Goal: Task Accomplishment & Management: Manage account settings

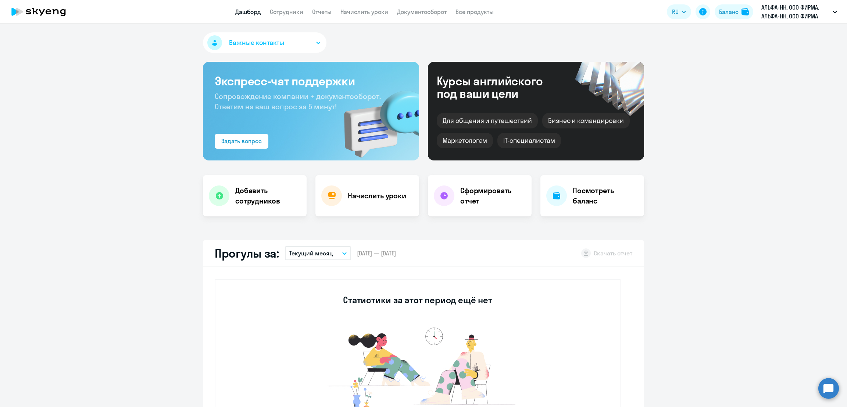
select select "30"
drag, startPoint x: 374, startPoint y: 13, endPoint x: 314, endPoint y: 3, distance: 60.3
click at [374, 13] on link "Начислить уроки" at bounding box center [364, 11] width 48 height 7
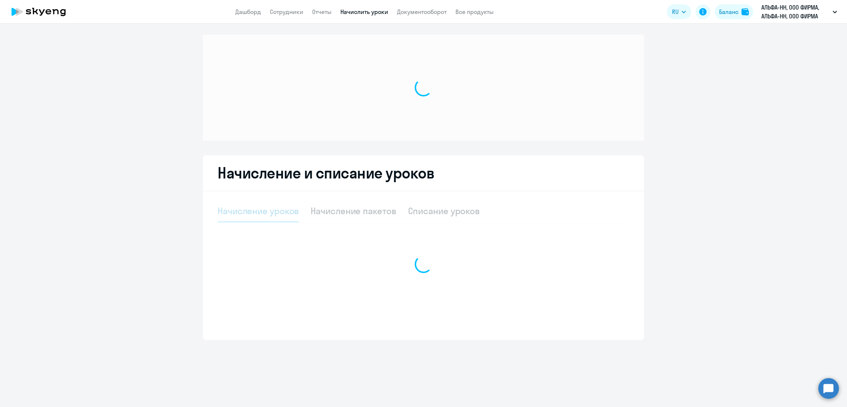
select select "10"
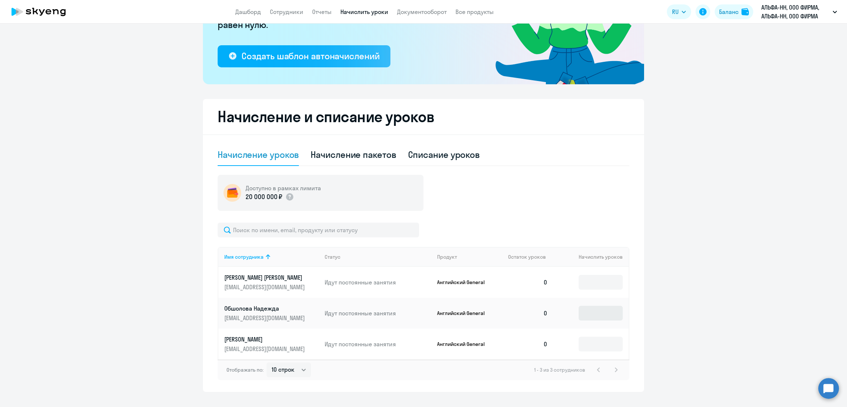
scroll to position [136, 0]
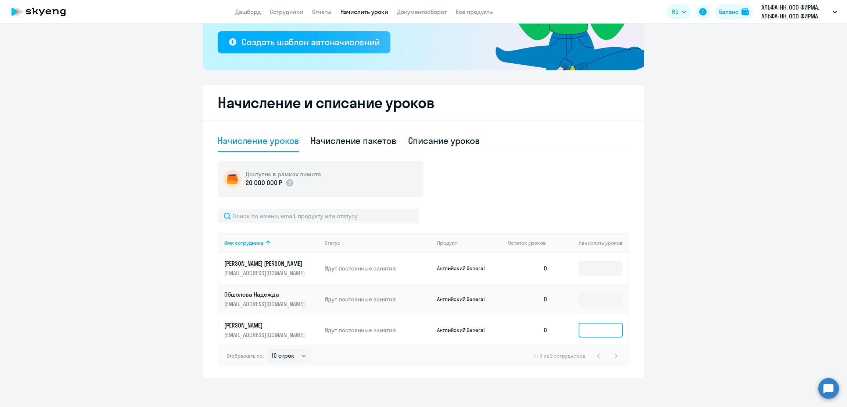
click at [594, 333] on input at bounding box center [601, 329] width 44 height 15
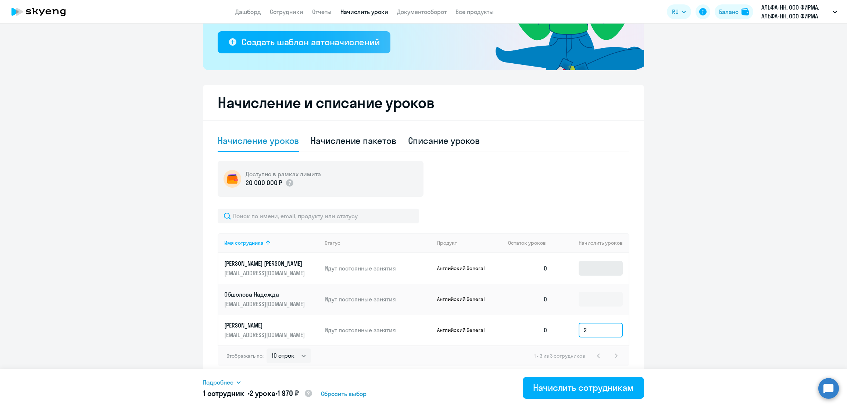
type input "2"
click at [587, 267] on input at bounding box center [601, 268] width 44 height 15
type input "2"
click at [593, 299] on input at bounding box center [601, 299] width 44 height 15
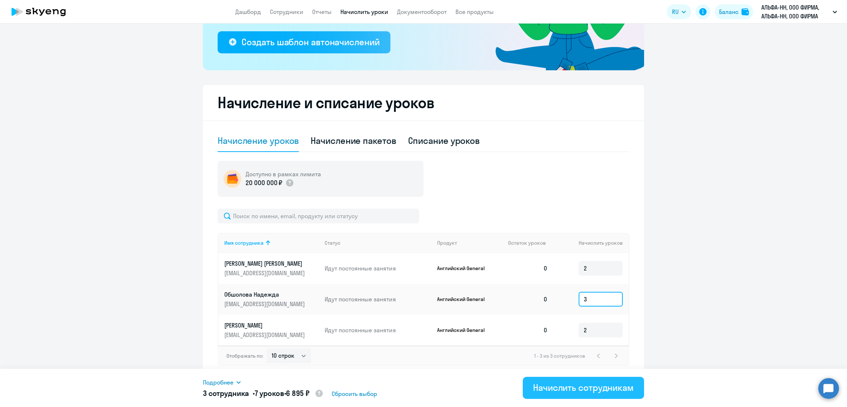
type input "3"
click at [581, 388] on div "Начислить сотрудникам" at bounding box center [583, 387] width 101 height 12
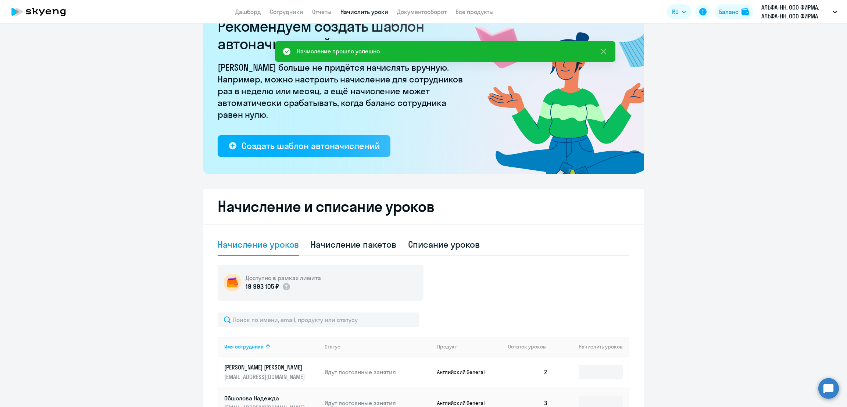
scroll to position [0, 0]
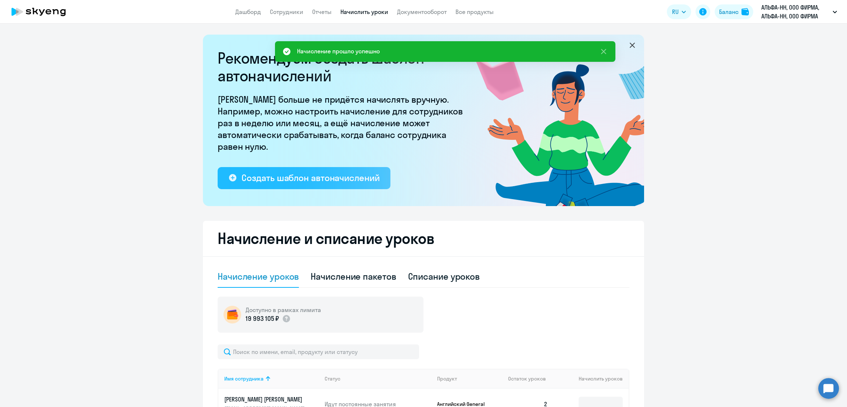
click at [305, 182] on div "Создать шаблон автоначислений" at bounding box center [311, 178] width 138 height 12
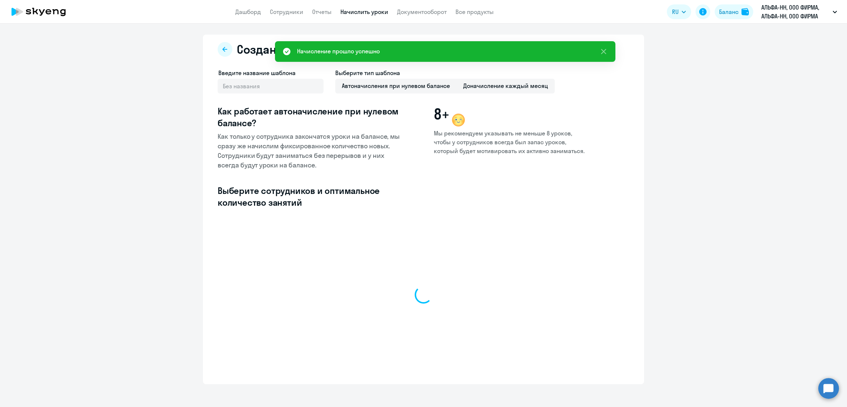
select select "10"
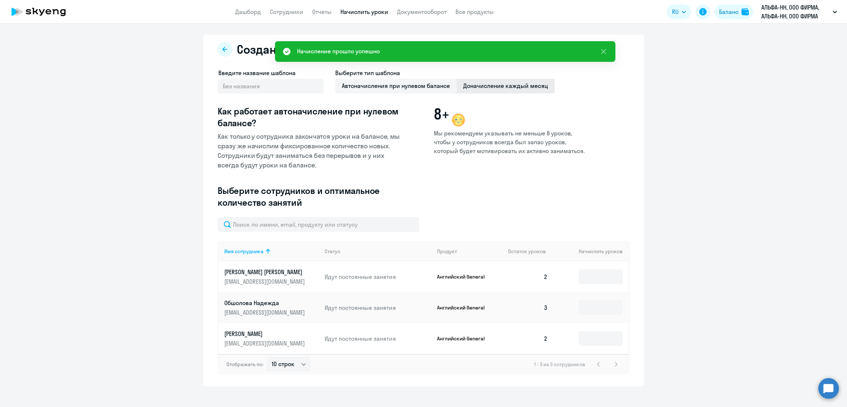
click at [498, 86] on span "Доначисление каждый месяц" at bounding box center [506, 86] width 98 height 15
click at [0, 0] on input "Доначисление каждый месяц" at bounding box center [0, 0] width 0 height 0
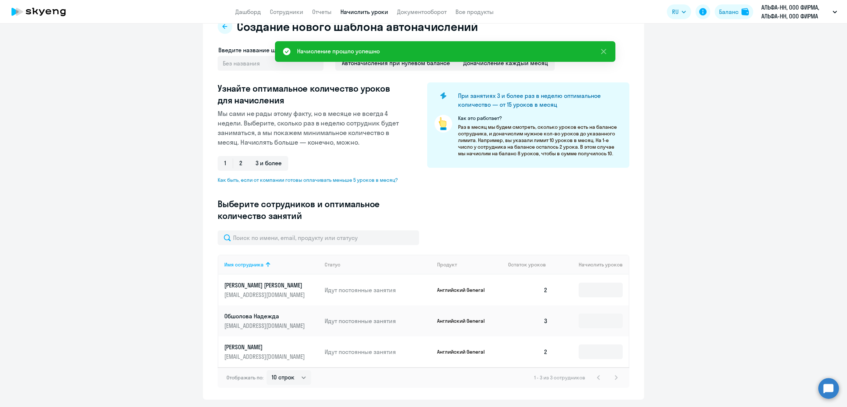
scroll to position [44, 0]
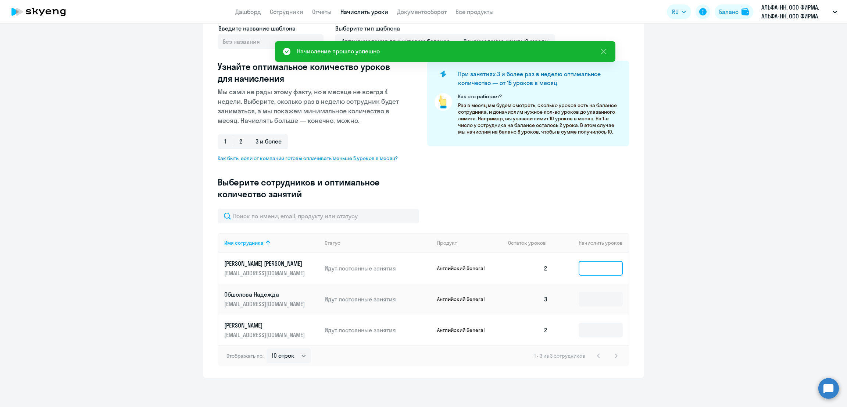
click at [599, 269] on input at bounding box center [601, 268] width 44 height 15
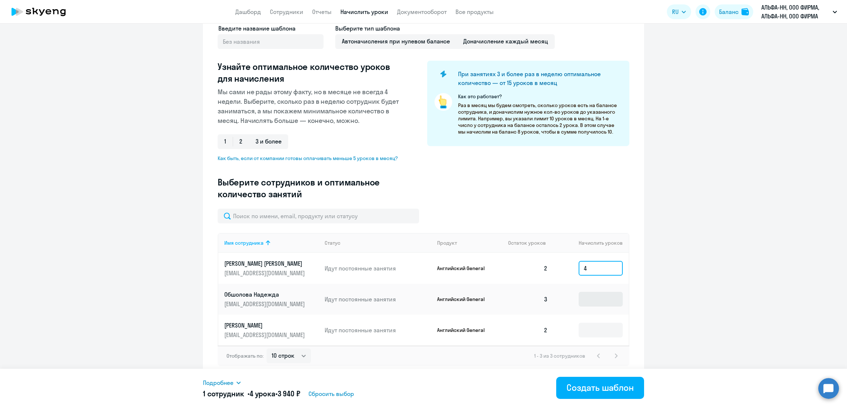
type input "4"
click at [593, 300] on input at bounding box center [601, 299] width 44 height 15
type input "4"
click at [592, 336] on input at bounding box center [601, 329] width 44 height 15
type input "4"
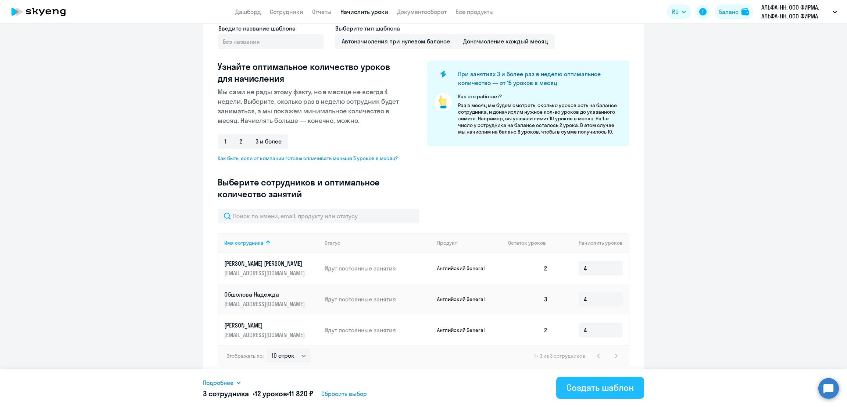
click at [604, 390] on div "Создать шаблон" at bounding box center [600, 387] width 67 height 12
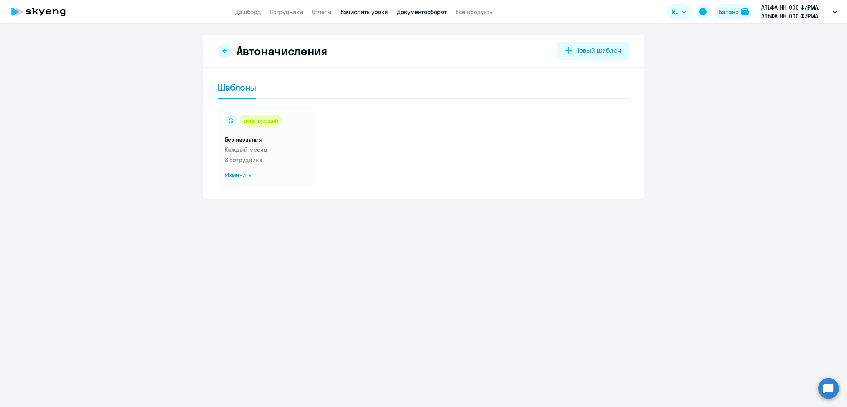
click at [422, 13] on link "Документооборот" at bounding box center [422, 11] width 50 height 7
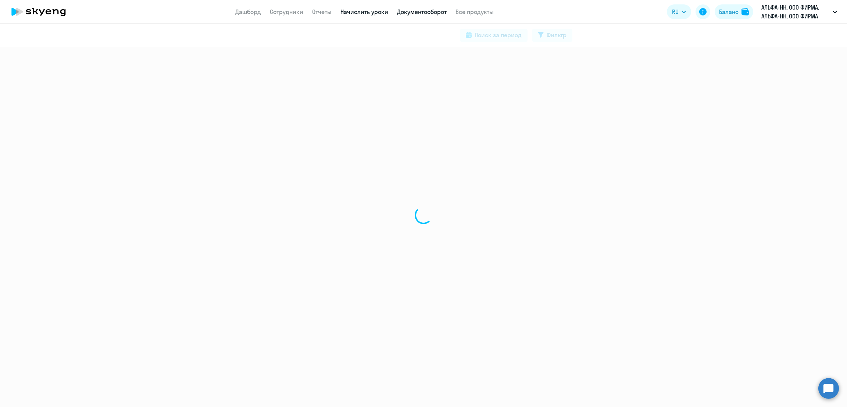
click at [370, 13] on link "Начислить уроки" at bounding box center [364, 11] width 48 height 7
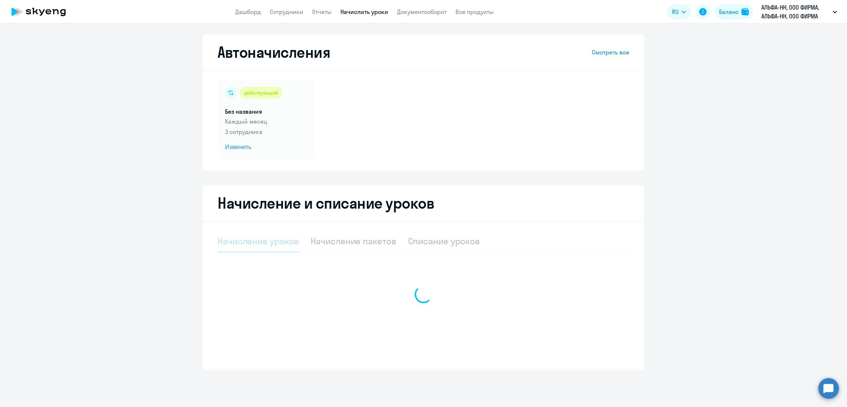
select select "10"
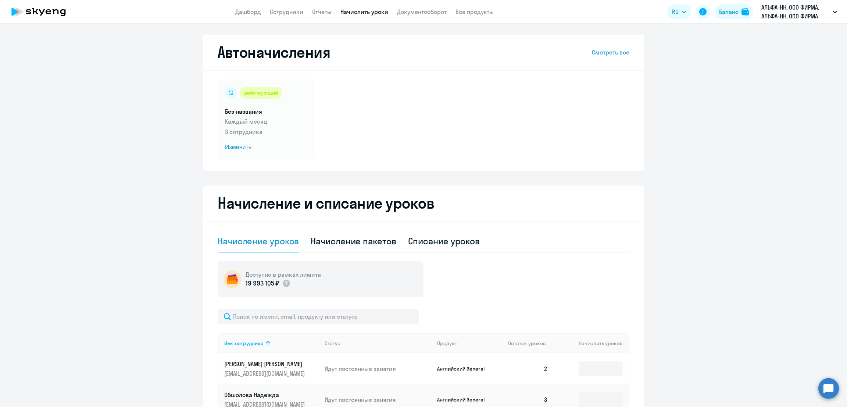
scroll to position [100, 0]
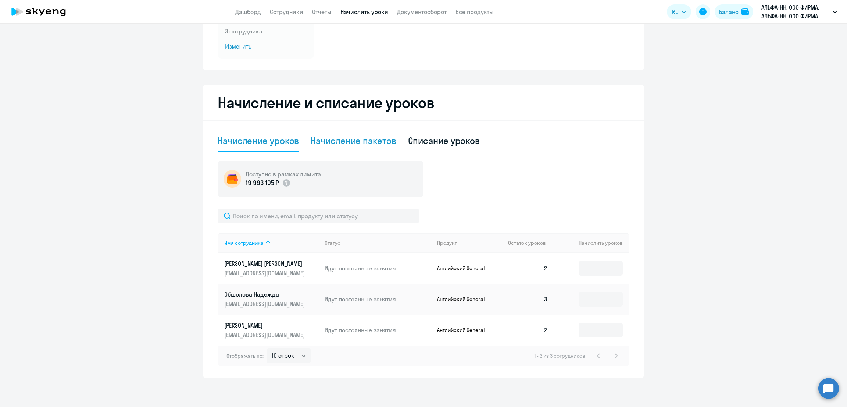
click at [335, 137] on div "Начисление пакетов" at bounding box center [353, 141] width 85 height 12
select select "10"
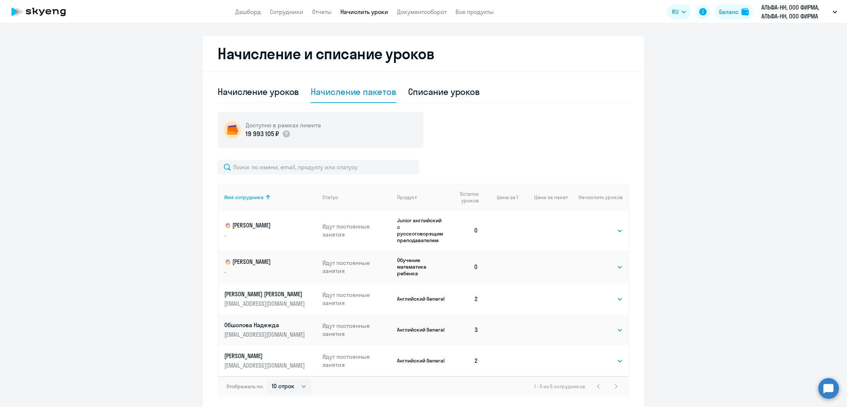
scroll to position [180, 0]
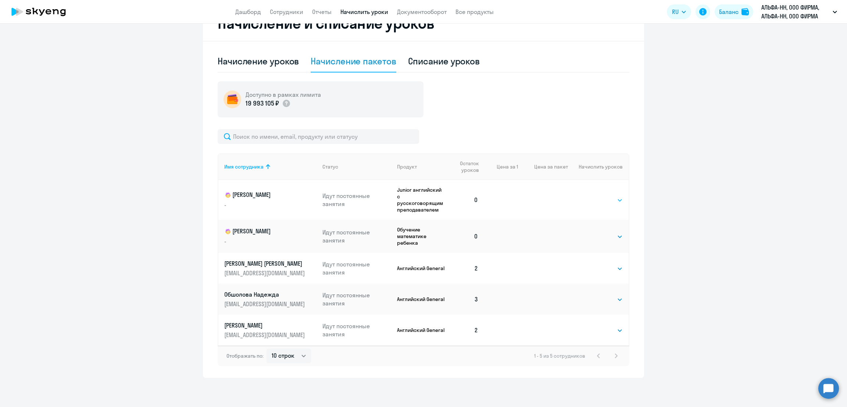
click at [603, 197] on select "Выбрать 4 8 16 32 64 96 128" at bounding box center [608, 200] width 30 height 9
select select "8"
click at [593, 196] on select "Выбрать 4 8 16 32 64 96 128" at bounding box center [608, 200] width 30 height 9
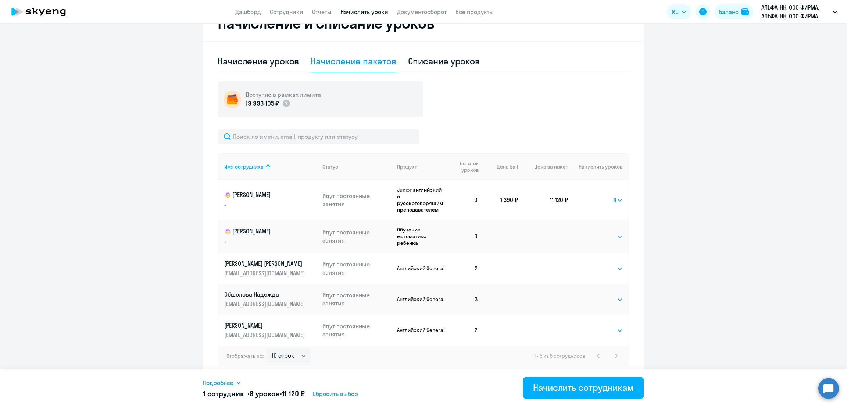
click at [599, 236] on select "Выбрать 4 8 16 32 64 96 128" at bounding box center [608, 236] width 30 height 9
select select "8"
click at [593, 232] on select "Выбрать 4 8 16 32 64 96 128" at bounding box center [608, 236] width 30 height 9
click at [590, 388] on div "Начислить сотрудникам" at bounding box center [583, 387] width 101 height 12
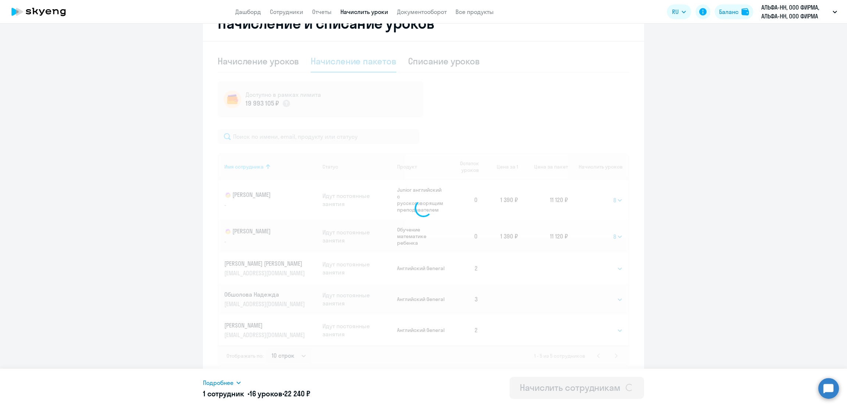
select select
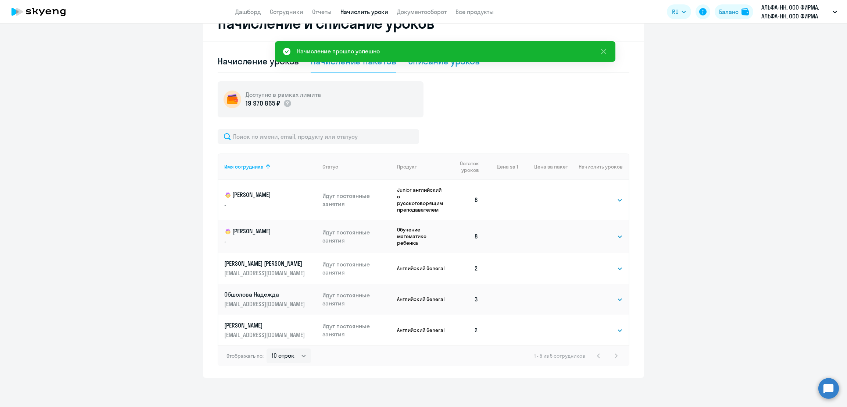
click at [443, 62] on div "Списание уроков" at bounding box center [444, 61] width 72 height 12
select select "10"
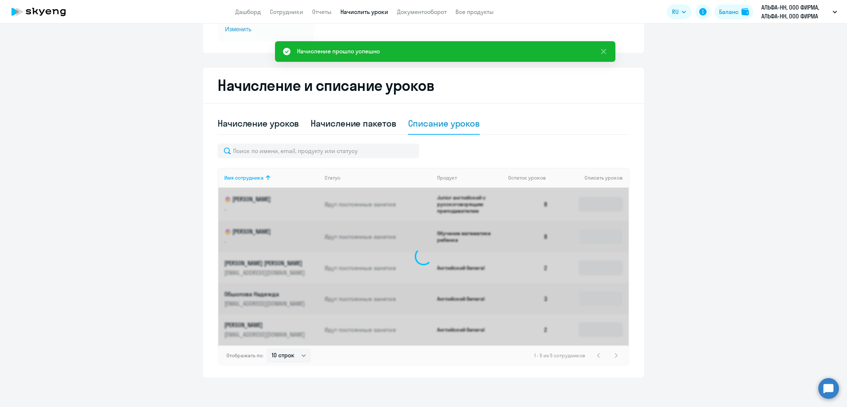
scroll to position [117, 0]
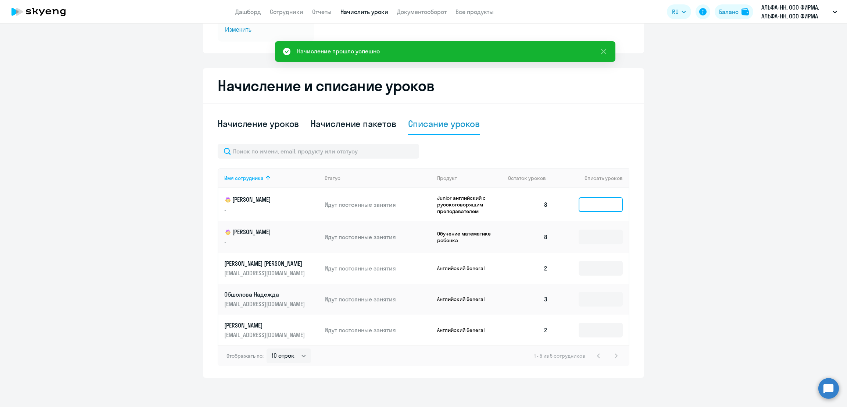
click at [601, 204] on input at bounding box center [601, 204] width 44 height 15
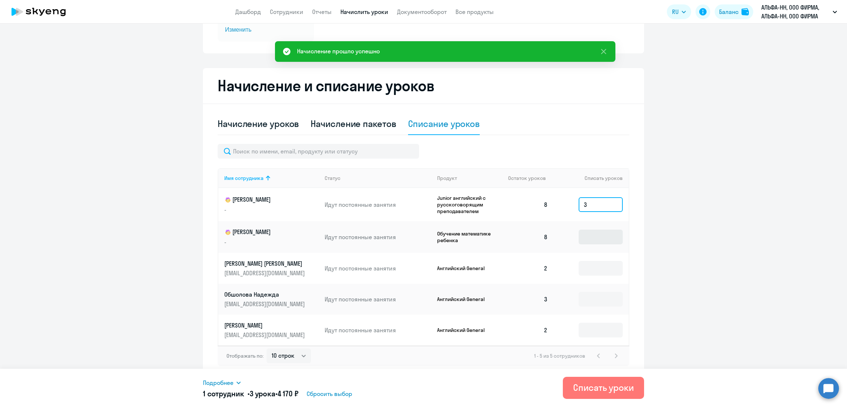
type input "3"
click at [596, 239] on input at bounding box center [601, 236] width 44 height 15
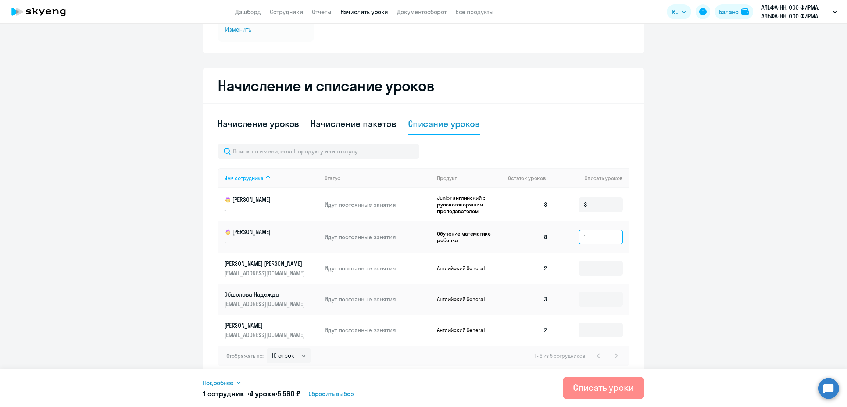
type input "1"
click at [611, 384] on div "Списать уроки" at bounding box center [603, 387] width 61 height 12
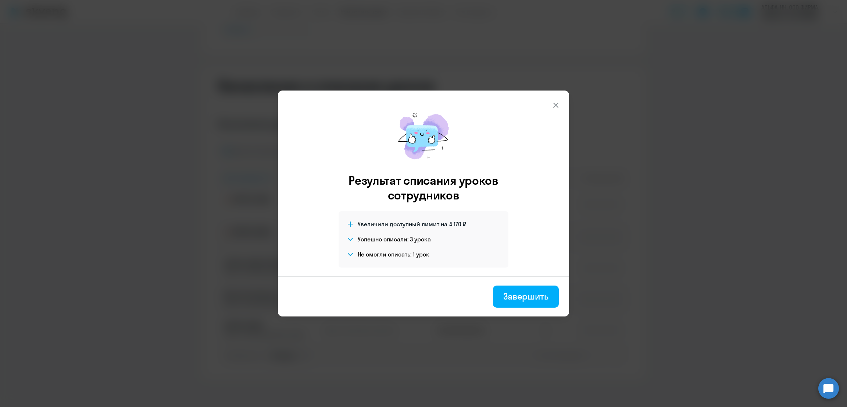
click at [348, 239] on icon at bounding box center [350, 238] width 6 height 3
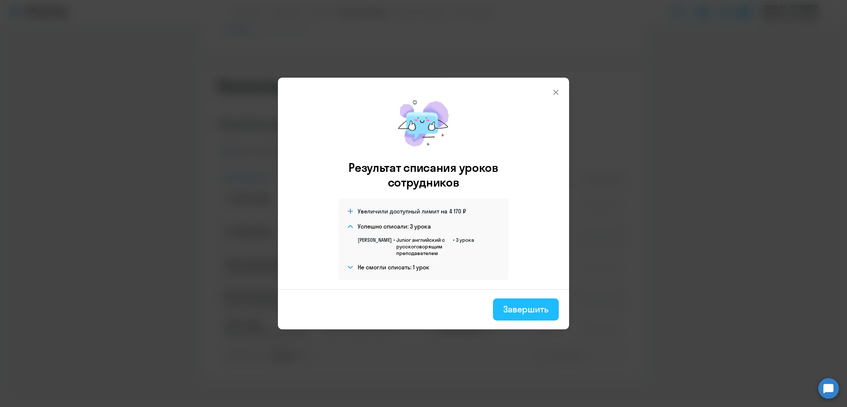
click at [537, 307] on div "Завершить" at bounding box center [525, 309] width 45 height 12
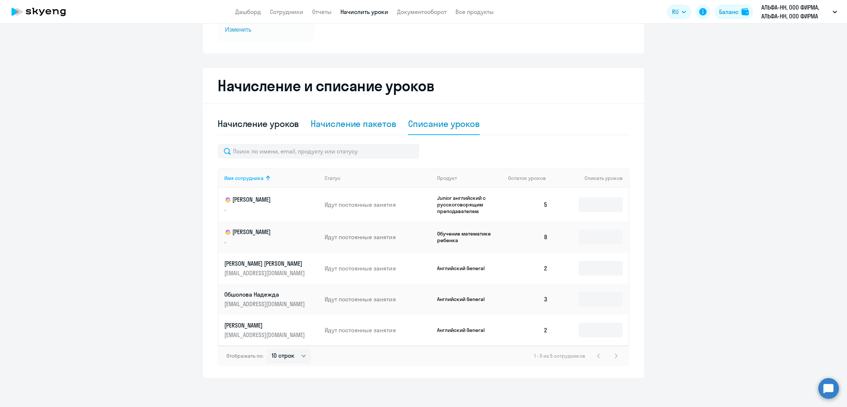
click at [343, 128] on div "Начисление пакетов" at bounding box center [353, 124] width 85 height 12
select select "10"
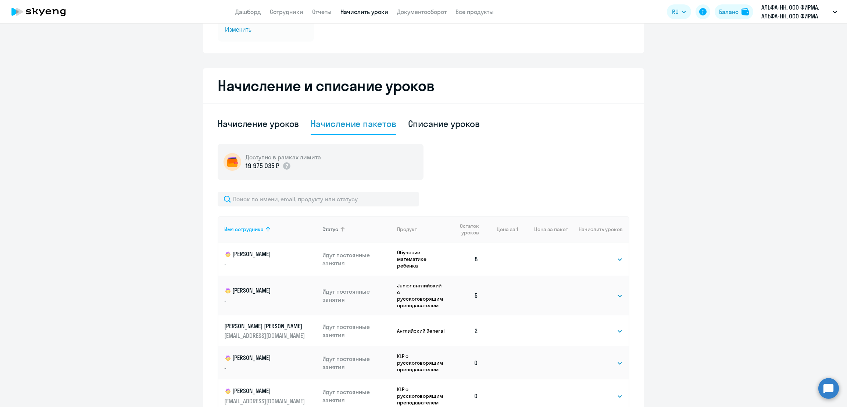
scroll to position [246, 0]
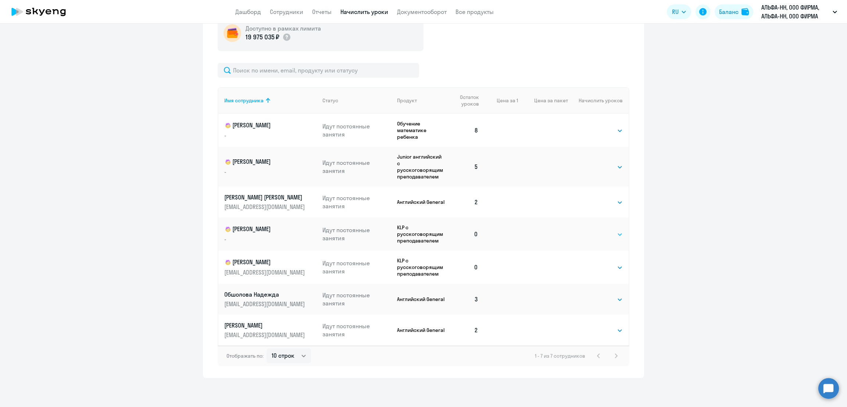
click at [611, 233] on select "Выбрать 4 8 16 32 64 96 128" at bounding box center [608, 234] width 30 height 9
select select "4"
click at [593, 230] on select "Выбрать 4 8 16 32 64 96 128" at bounding box center [608, 234] width 30 height 9
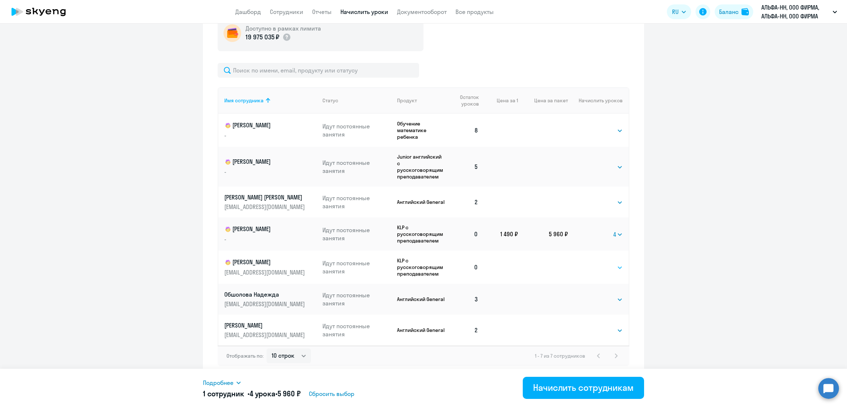
click at [598, 267] on select "Выбрать 4 8 16 32 64 96 128" at bounding box center [608, 267] width 30 height 9
select select "4"
click at [593, 263] on select "Выбрать 4 8 16 32 64 96 128" at bounding box center [608, 267] width 30 height 9
click at [582, 386] on div "Начислить сотрудникам" at bounding box center [583, 387] width 101 height 12
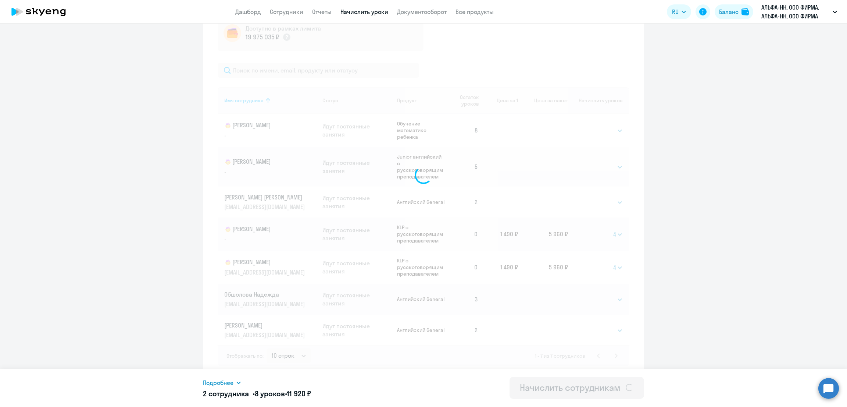
select select
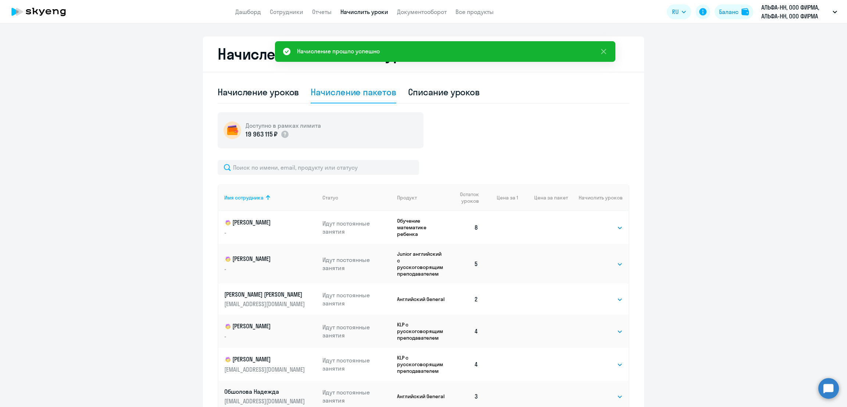
scroll to position [62, 0]
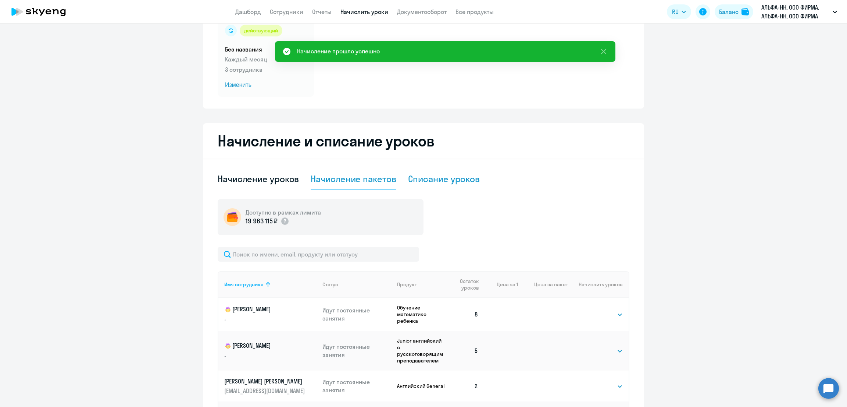
click at [440, 176] on div "Списание уроков" at bounding box center [444, 179] width 72 height 12
select select "10"
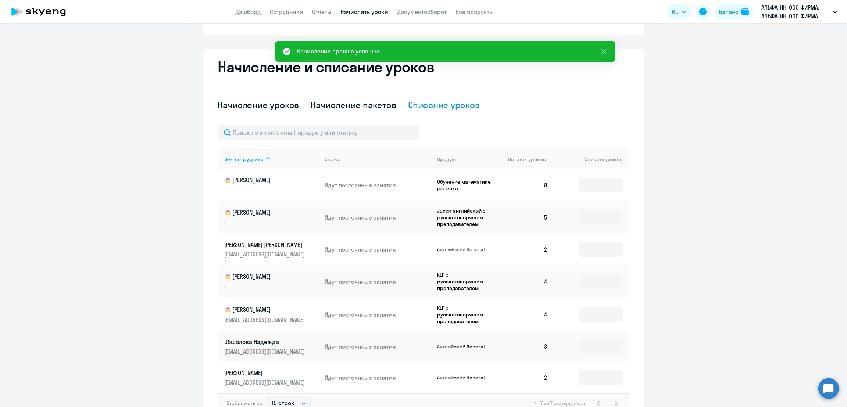
scroll to position [183, 0]
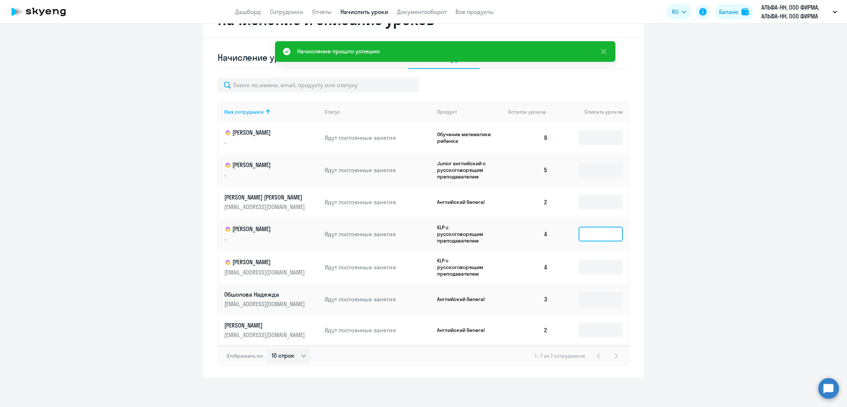
click at [590, 232] on input at bounding box center [601, 233] width 44 height 15
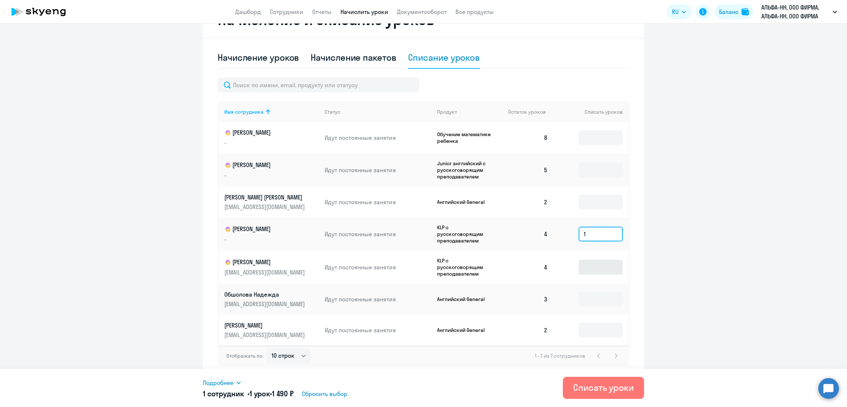
type input "1"
click at [599, 262] on input at bounding box center [601, 267] width 44 height 15
type input "1"
click at [601, 382] on div "Списать уроки" at bounding box center [603, 387] width 61 height 12
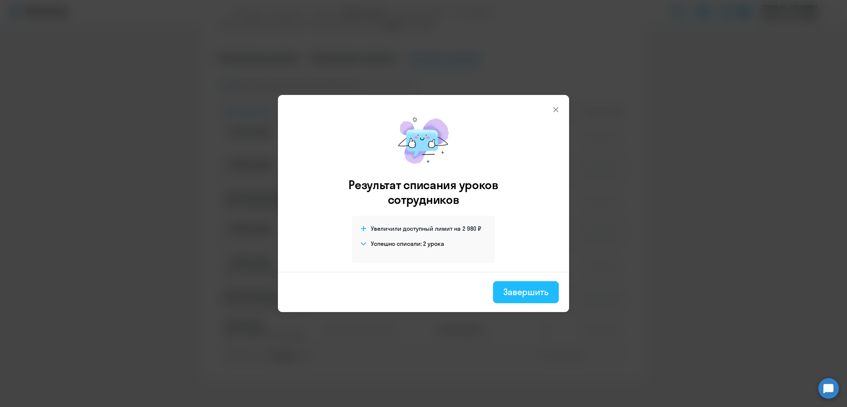
click at [521, 290] on div "Завершить" at bounding box center [525, 292] width 45 height 12
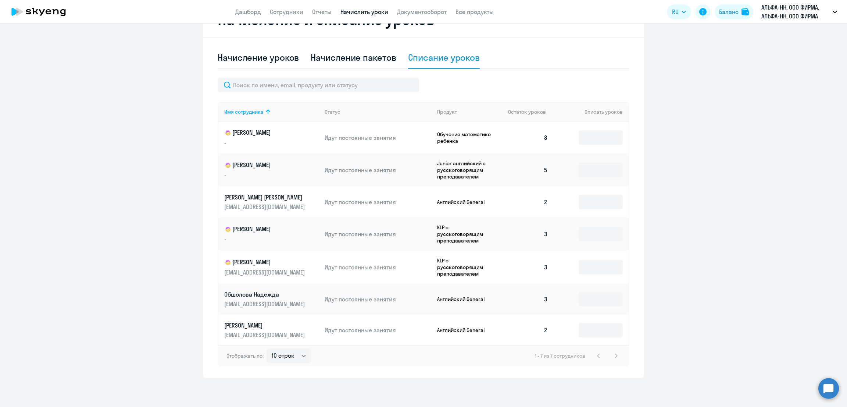
scroll to position [0, 0]
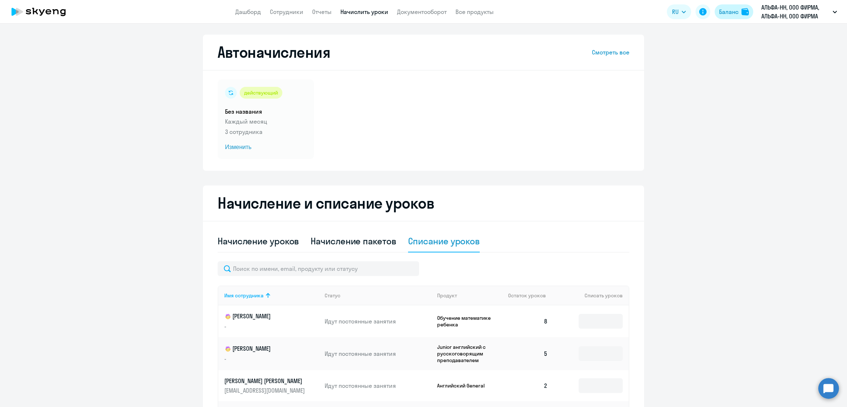
click at [734, 11] on div "Баланс" at bounding box center [728, 11] width 19 height 9
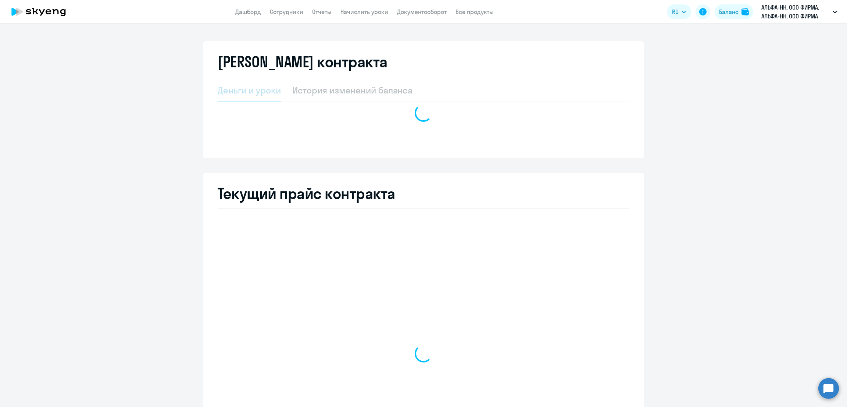
select select "english_adult_not_native_speaker"
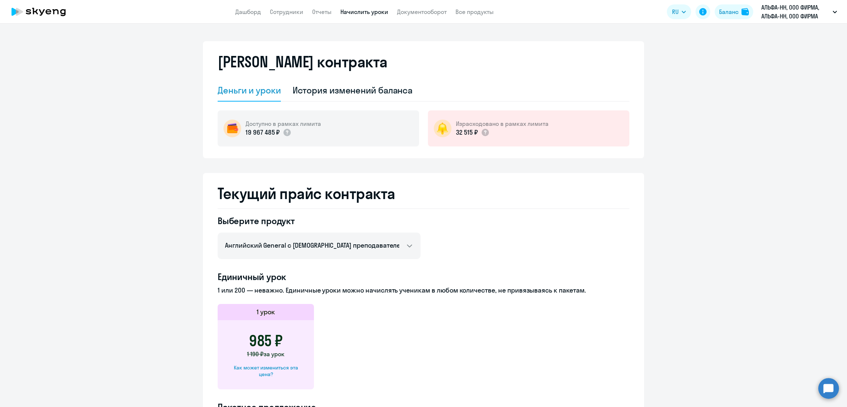
click at [369, 12] on link "Начислить уроки" at bounding box center [364, 11] width 48 height 7
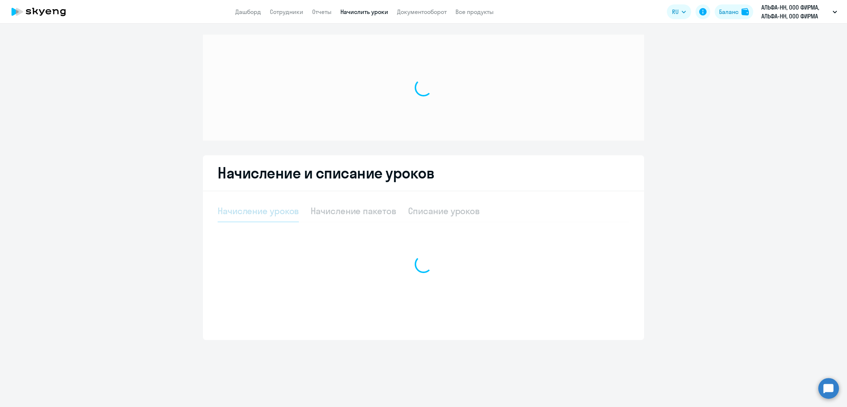
select select "10"
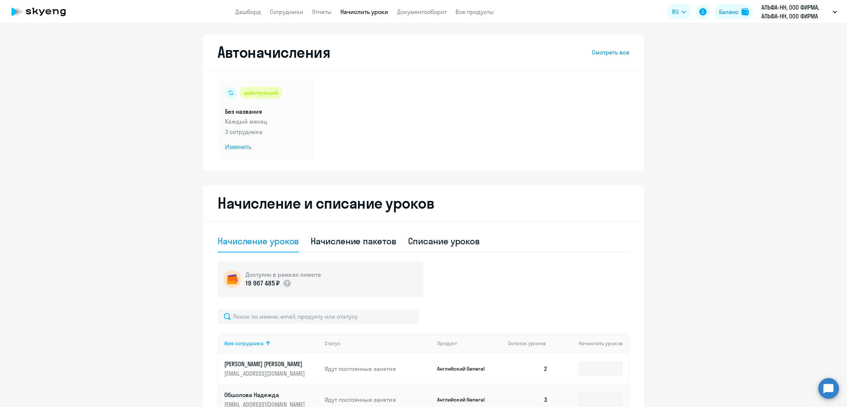
scroll to position [100, 0]
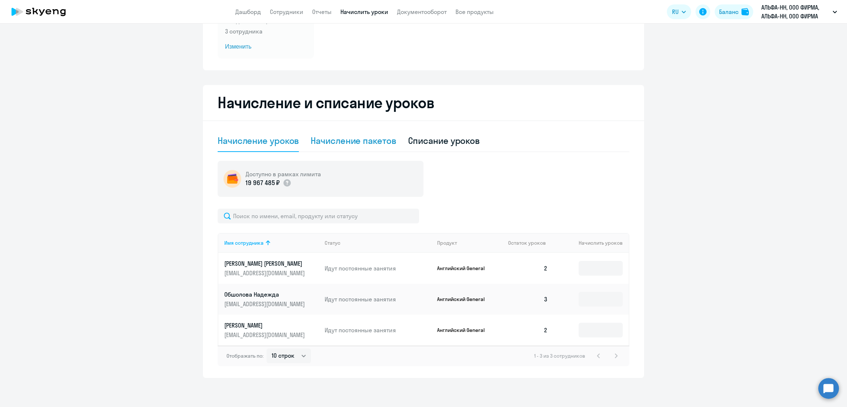
click at [350, 146] on div "Начисление пакетов" at bounding box center [353, 141] width 85 height 12
select select "10"
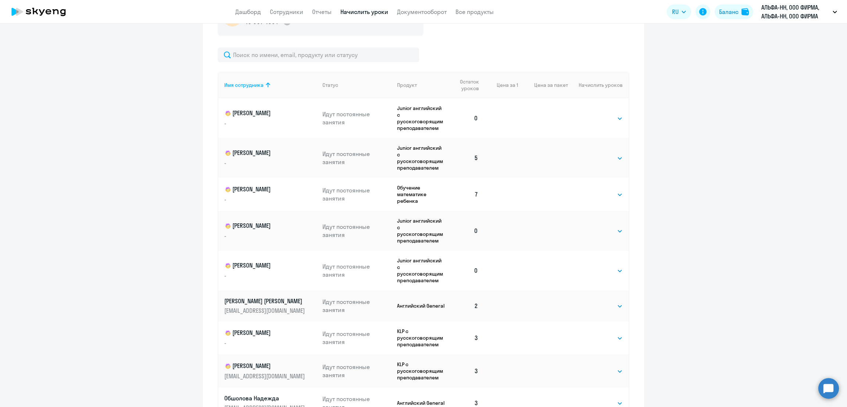
scroll to position [266, 0]
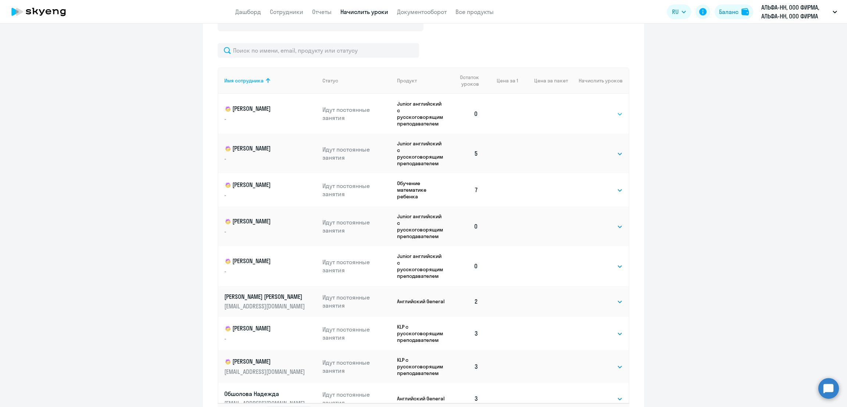
click at [599, 113] on select "Выбрать 4 8 16 32 64 96 128" at bounding box center [608, 114] width 30 height 9
select select "4"
click at [593, 110] on select "Выбрать 4 8 16 32 64 96 128" at bounding box center [608, 114] width 30 height 9
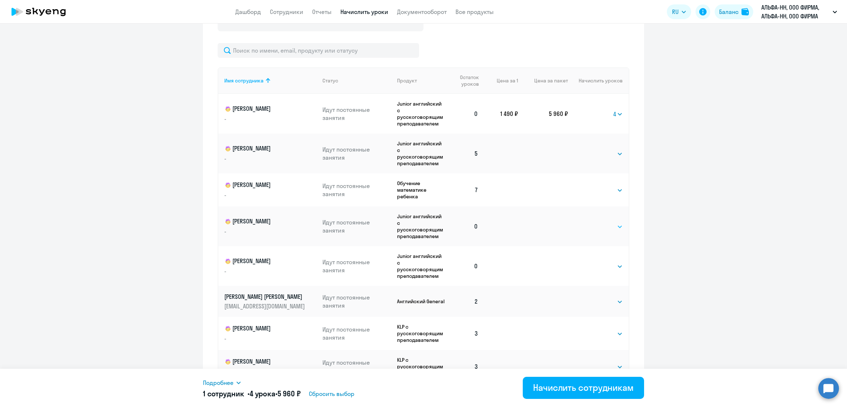
click at [596, 225] on select "Выбрать 4 8 16 32 64 96 128" at bounding box center [608, 226] width 30 height 9
select select "4"
click at [593, 222] on select "Выбрать 4 8 16 32 64 96 128" at bounding box center [608, 226] width 30 height 9
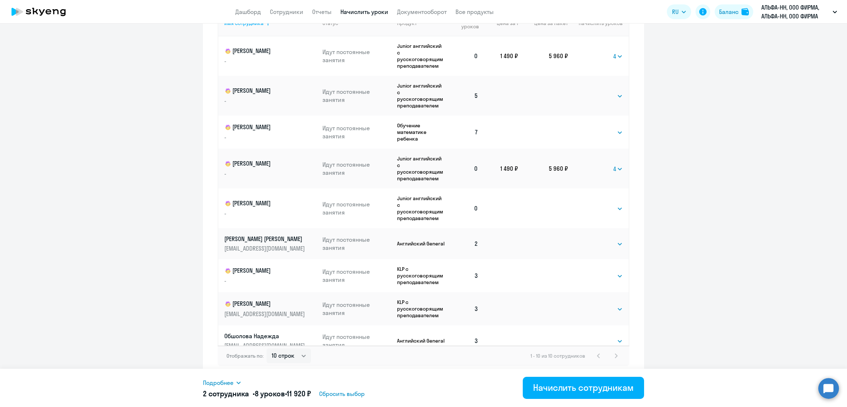
scroll to position [0, 0]
click at [597, 208] on select "Выбрать 4 8 16 32 64 96 128" at bounding box center [608, 208] width 30 height 9
select select "8"
click at [593, 204] on select "Выбрать 4 8 16 32 64 96 128" at bounding box center [608, 208] width 30 height 9
click at [600, 387] on div "Начислить сотрудникам" at bounding box center [583, 387] width 101 height 12
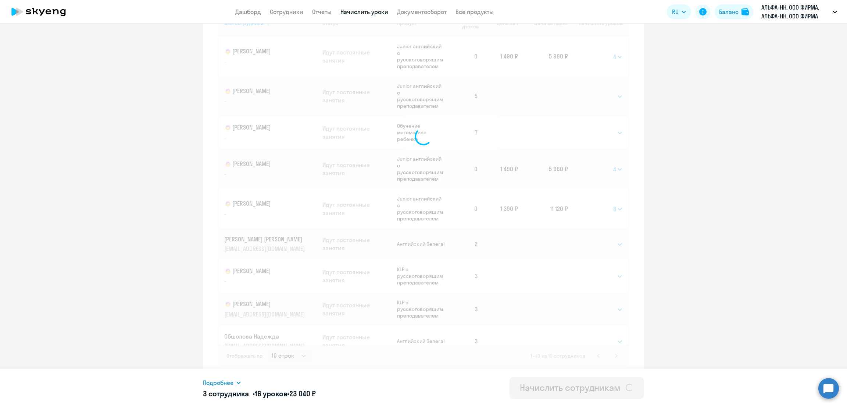
select select
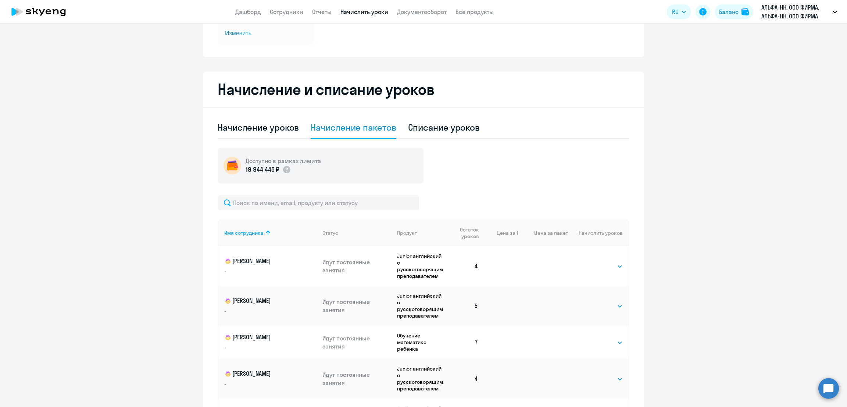
scroll to position [47, 0]
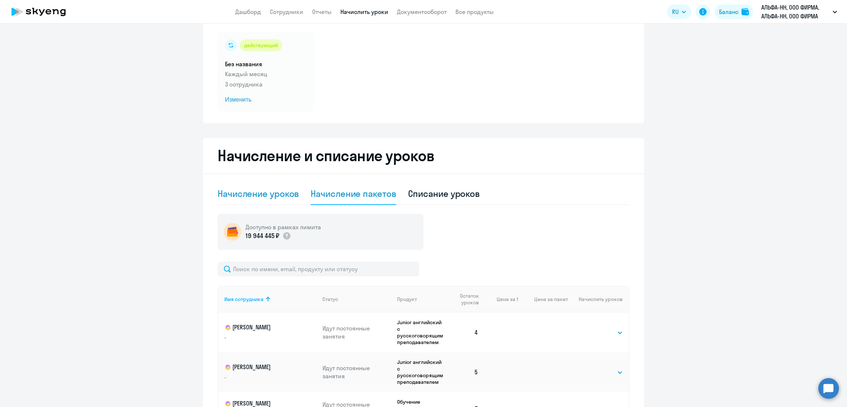
click at [255, 193] on div "Начисление уроков" at bounding box center [258, 193] width 81 height 12
select select "10"
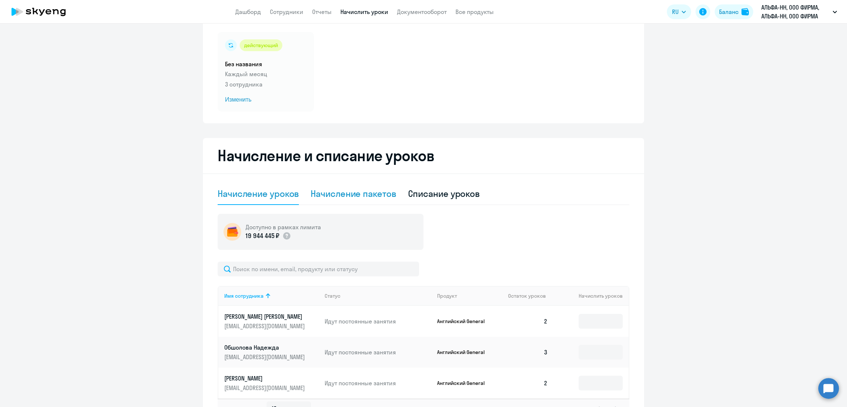
click at [341, 192] on div "Начисление пакетов" at bounding box center [353, 193] width 85 height 12
select select "10"
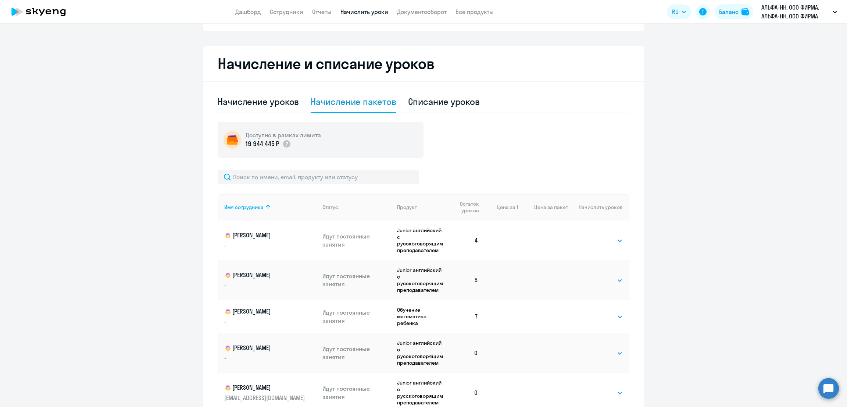
scroll to position [74, 0]
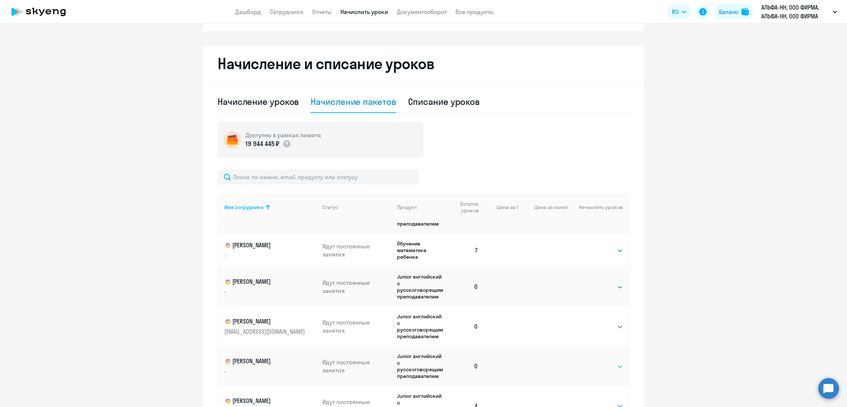
click at [597, 362] on select "Выбрать 4 8 16 32 64 96 128" at bounding box center [608, 366] width 30 height 9
select select "4"
click at [593, 362] on select "Выбрать 4 8 16 32 64 96 128" at bounding box center [608, 366] width 30 height 9
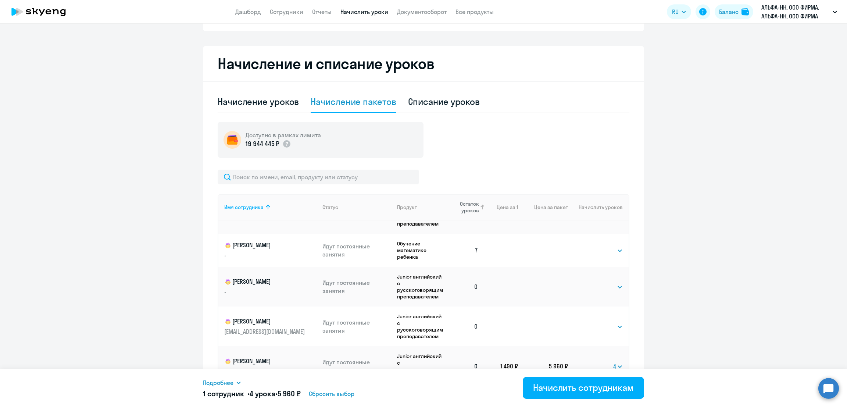
click at [463, 205] on span "Остаток уроков" at bounding box center [466, 206] width 26 height 13
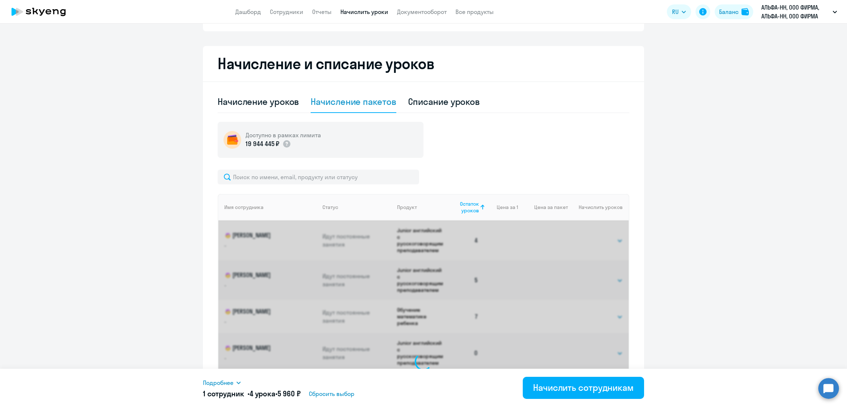
select select "4"
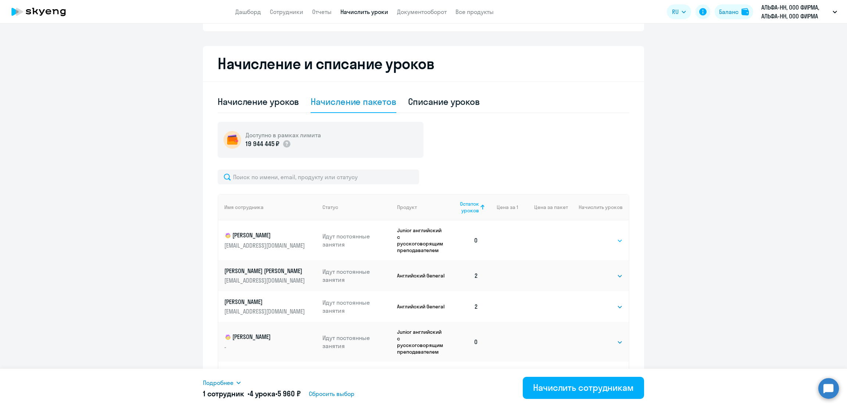
drag, startPoint x: 607, startPoint y: 239, endPoint x: 599, endPoint y: 243, distance: 8.7
click at [607, 239] on select "Выбрать 4 8 16 32 64 96 128" at bounding box center [608, 240] width 30 height 9
select select "4"
click at [593, 236] on select "Выбрать 4 8 16 32 64 96 128" at bounding box center [608, 240] width 30 height 9
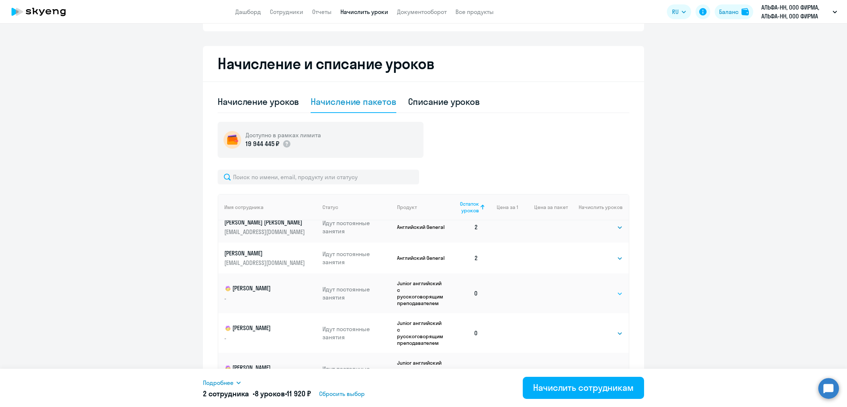
scroll to position [56, 0]
click at [593, 289] on select "Выбрать 4 8 16 32 64 96 128" at bounding box center [608, 293] width 30 height 9
select select "4"
click at [593, 289] on select "Выбрать 4 8 16 32 64 96 128" at bounding box center [608, 293] width 30 height 9
click at [593, 329] on select "Выбрать 4 8 16 32 64 96 128" at bounding box center [608, 333] width 30 height 9
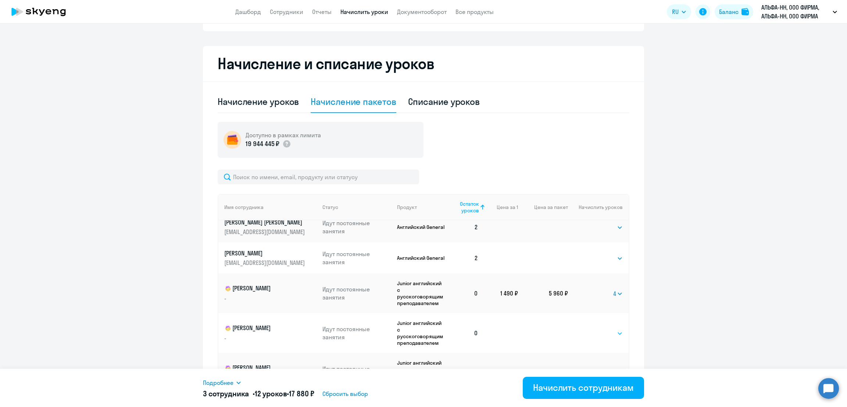
select select "4"
click at [593, 329] on select "Выбрать 4 8 16 32 64 96 128" at bounding box center [608, 333] width 30 height 9
click at [600, 368] on select "Выбрать 4 8 16 32 64 96 128" at bounding box center [608, 372] width 30 height 9
select select "4"
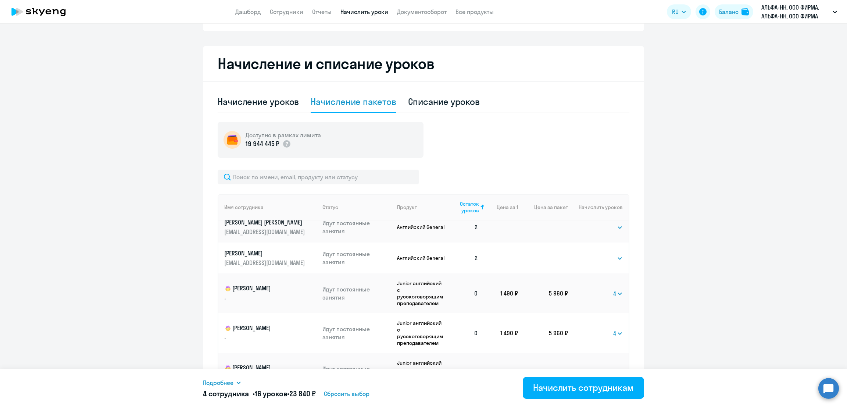
click at [593, 368] on select "Выбрать 4 8 16 32 64 96 128" at bounding box center [608, 372] width 30 height 9
click at [559, 386] on div "Начислить сотрудникам" at bounding box center [583, 387] width 101 height 12
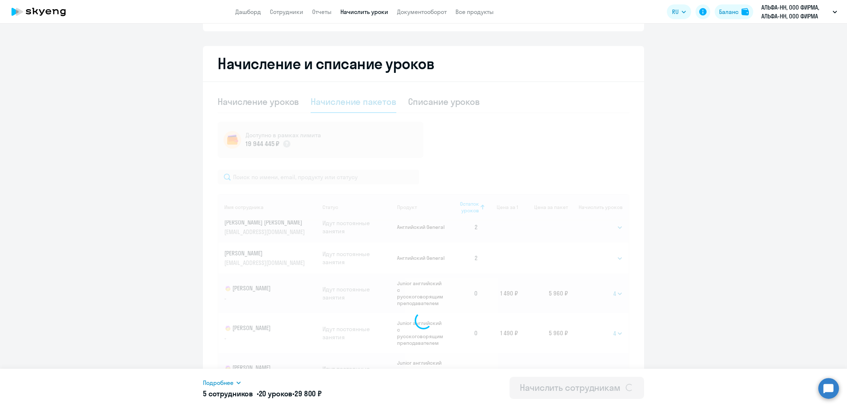
select select
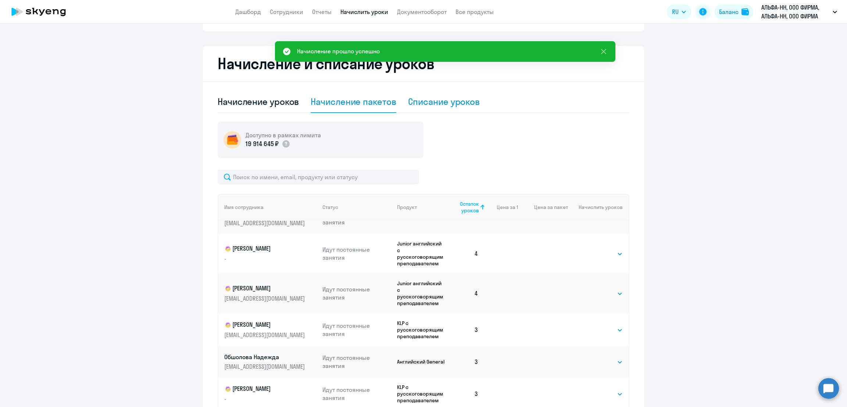
scroll to position [0, 0]
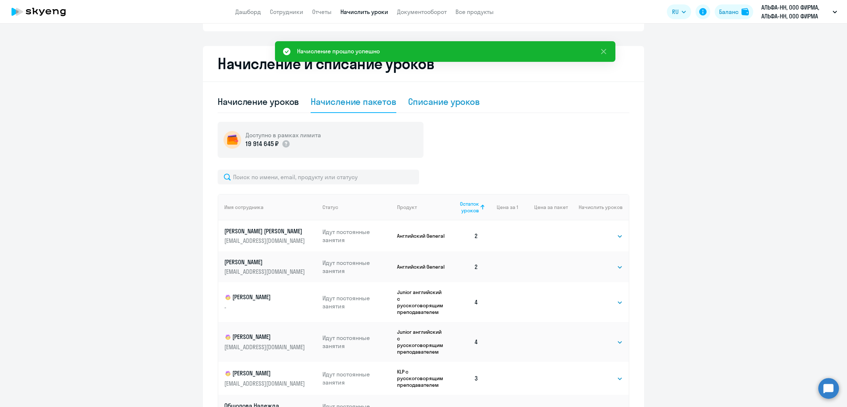
click at [429, 100] on div "Списание уроков" at bounding box center [444, 102] width 72 height 12
select select "10"
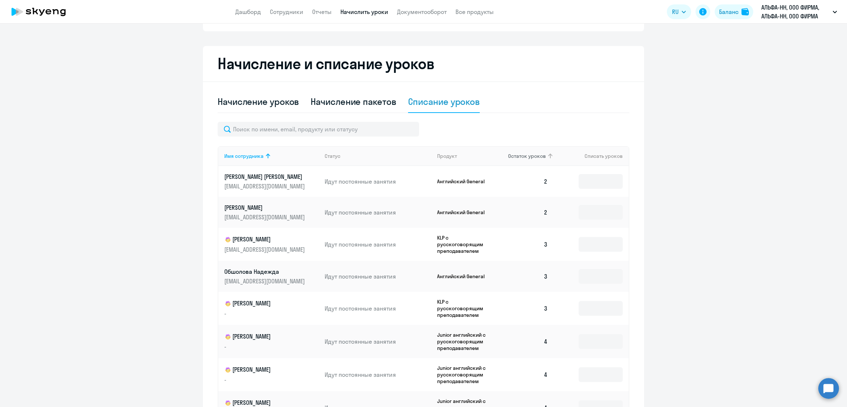
drag, startPoint x: 524, startPoint y: 156, endPoint x: 541, endPoint y: 163, distance: 18.8
click at [524, 156] on span "Остаток уроков" at bounding box center [527, 156] width 38 height 7
click at [517, 157] on span "Остаток уроков" at bounding box center [527, 156] width 38 height 7
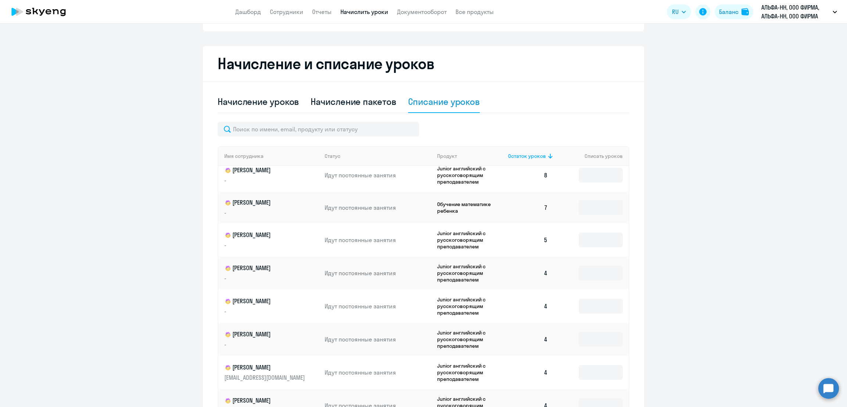
scroll to position [14, 0]
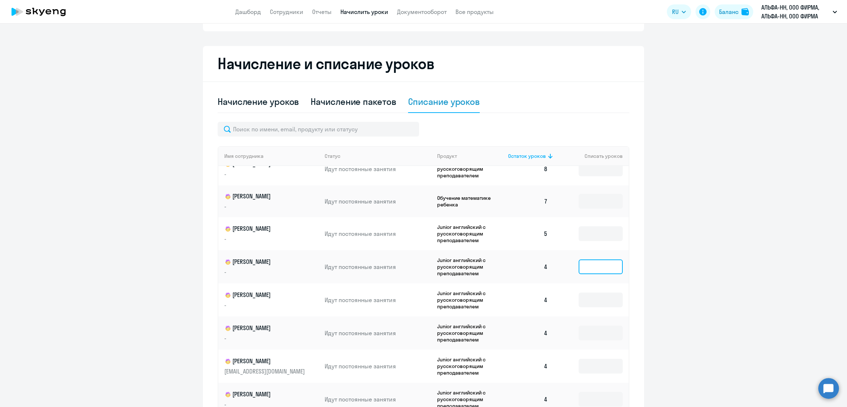
click at [579, 266] on input at bounding box center [601, 266] width 44 height 15
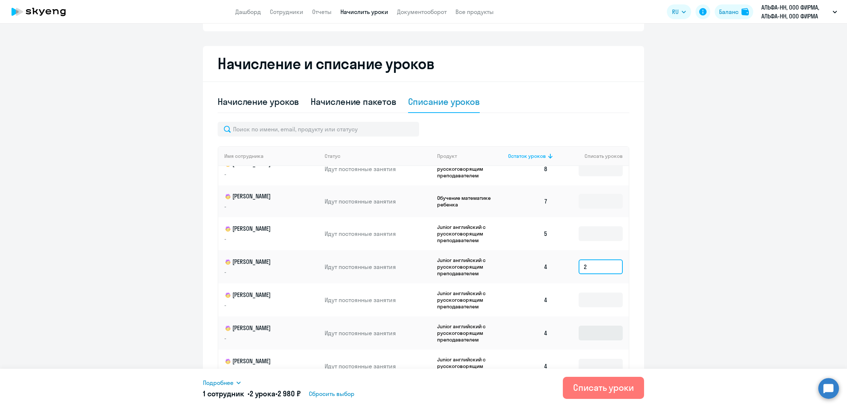
type input "2"
click at [590, 331] on input at bounding box center [601, 332] width 44 height 15
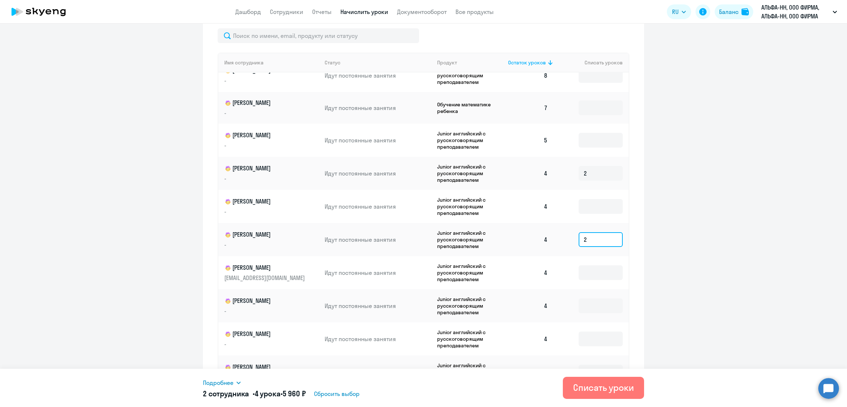
scroll to position [275, 0]
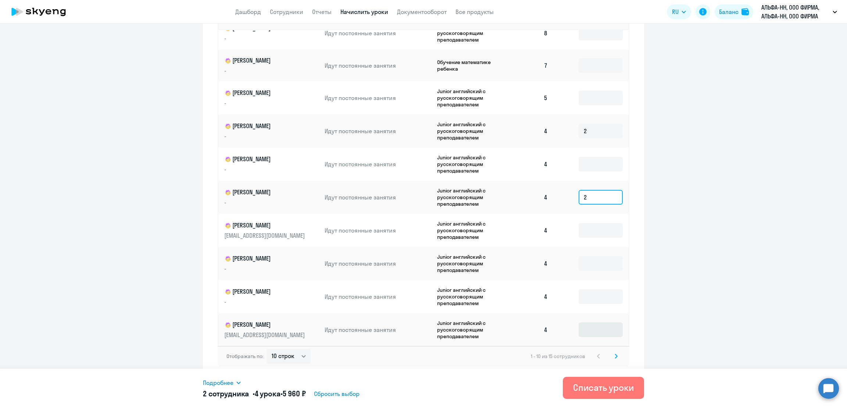
type input "2"
click at [579, 333] on input at bounding box center [601, 329] width 44 height 15
type input "2"
click at [579, 226] on input at bounding box center [601, 230] width 44 height 15
type input "1"
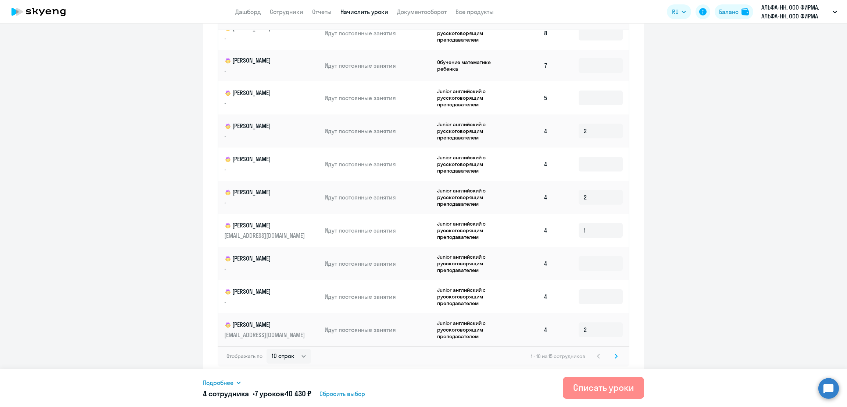
click at [606, 386] on div "Списать уроки" at bounding box center [603, 387] width 61 height 12
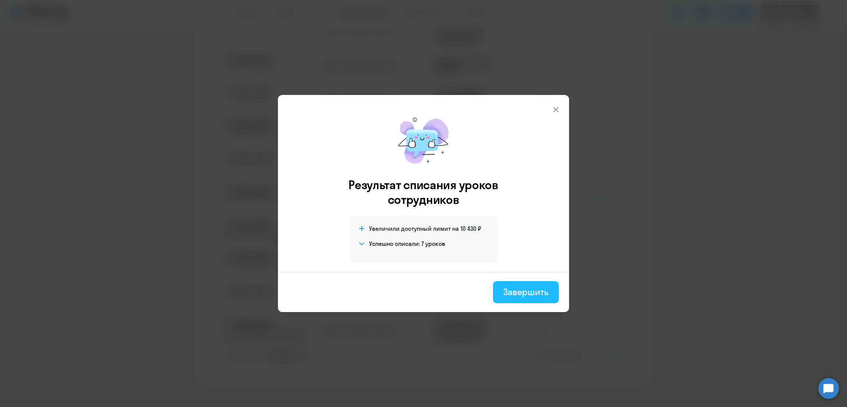
click at [537, 290] on div "Завершить" at bounding box center [525, 292] width 45 height 12
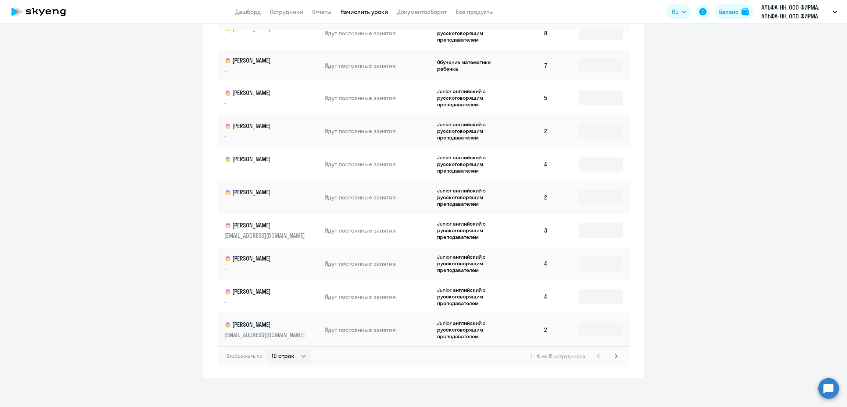
scroll to position [0, 0]
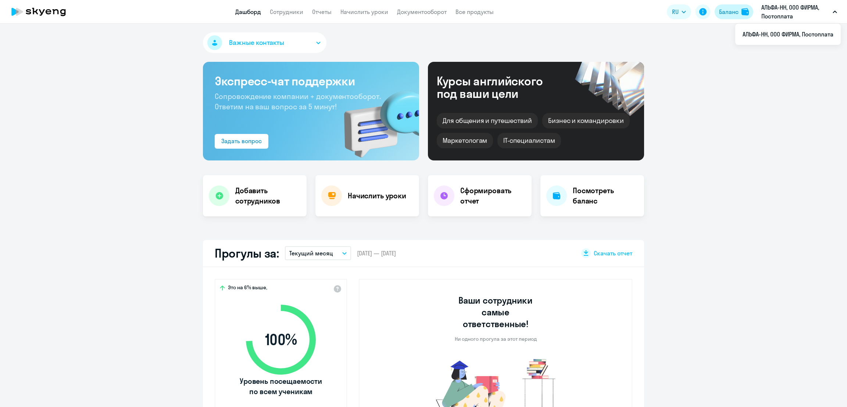
click at [728, 12] on div "Баланс" at bounding box center [728, 11] width 19 height 9
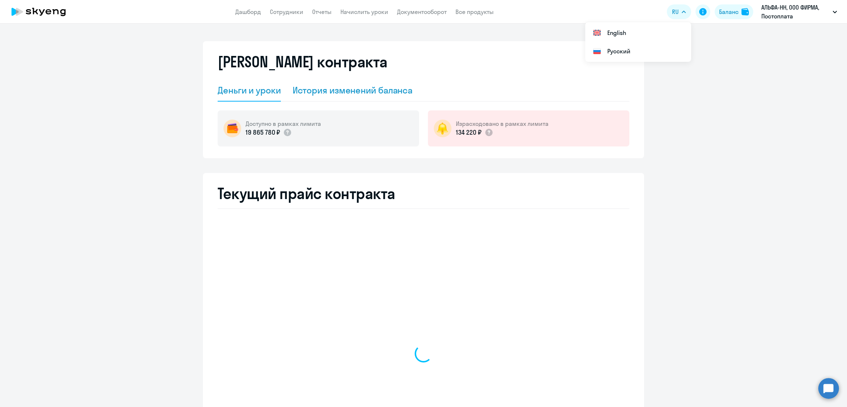
click at [336, 90] on div "История изменений баланса" at bounding box center [353, 90] width 120 height 12
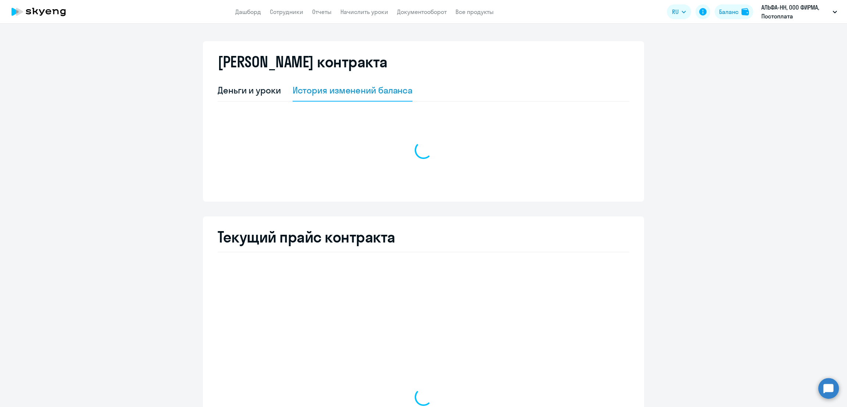
select select "english_adult_not_native_speaker"
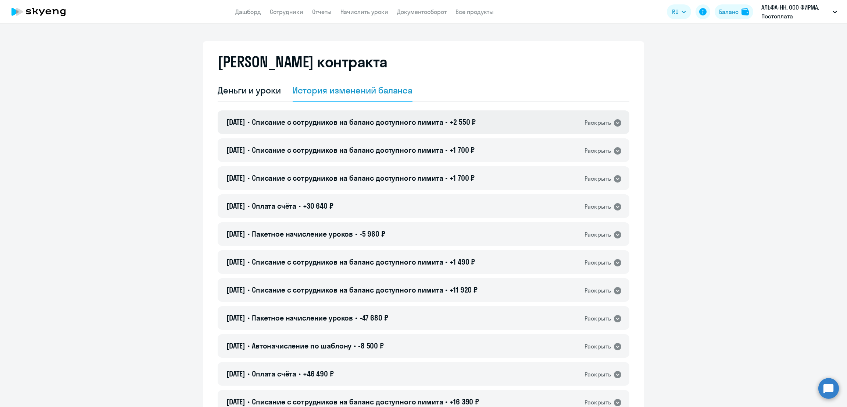
click at [368, 128] on div "15.10.2025 • Списание с сотрудников на баланс доступного лимита • +2 550 ₽ Раск…" at bounding box center [424, 122] width 412 height 24
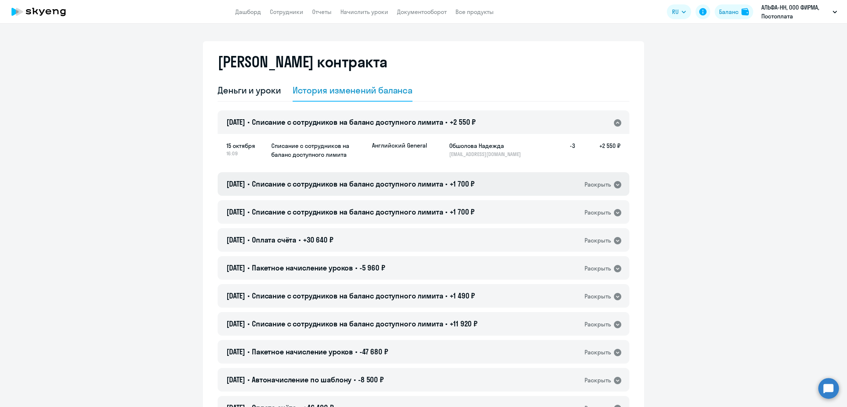
click at [385, 189] on div "15.10.2025 • Списание с сотрудников на баланс доступного лимита • +1 700 ₽ Раск…" at bounding box center [424, 184] width 412 height 24
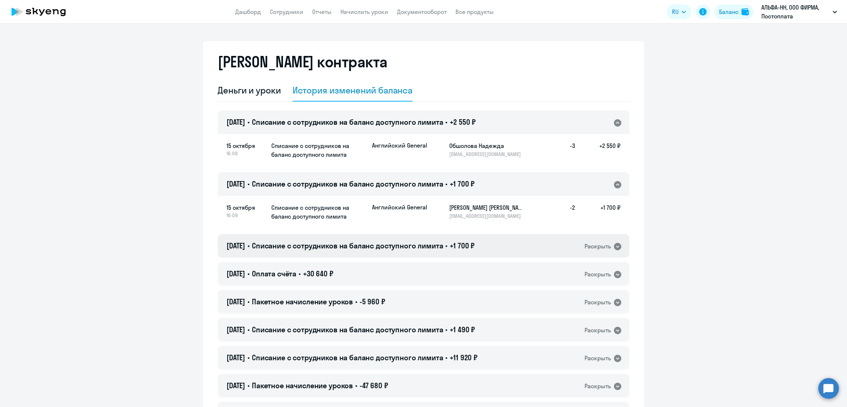
click at [398, 246] on span "Списание с сотрудников на баланс доступного лимита" at bounding box center [348, 245] width 192 height 9
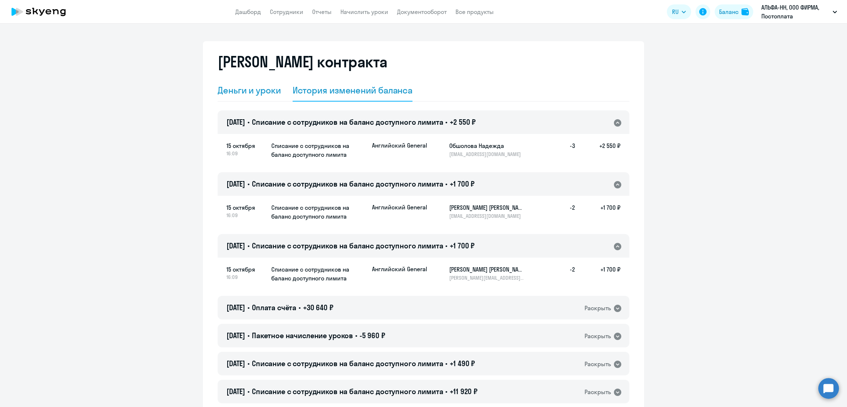
click at [255, 96] on div "Деньги и уроки" at bounding box center [249, 90] width 63 height 12
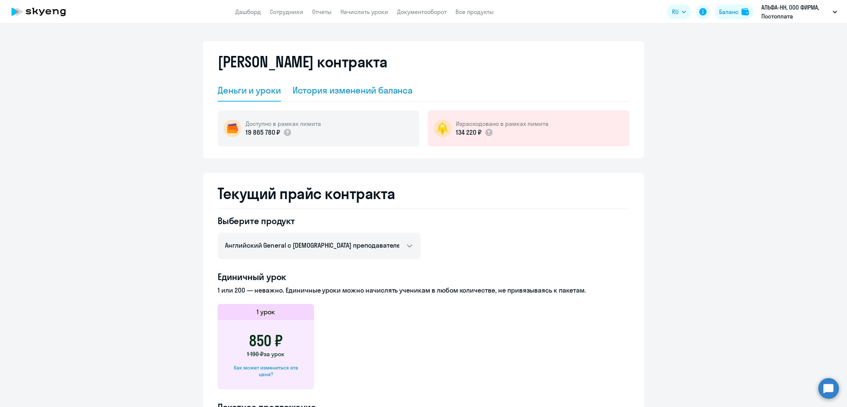
click at [338, 92] on div "История изменений баланса" at bounding box center [353, 90] width 120 height 12
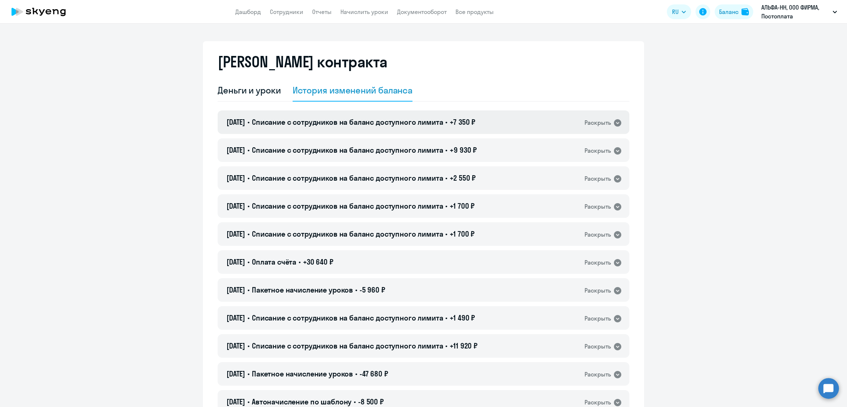
click at [385, 119] on span "Списание с сотрудников на баланс доступного лимита" at bounding box center [348, 121] width 192 height 9
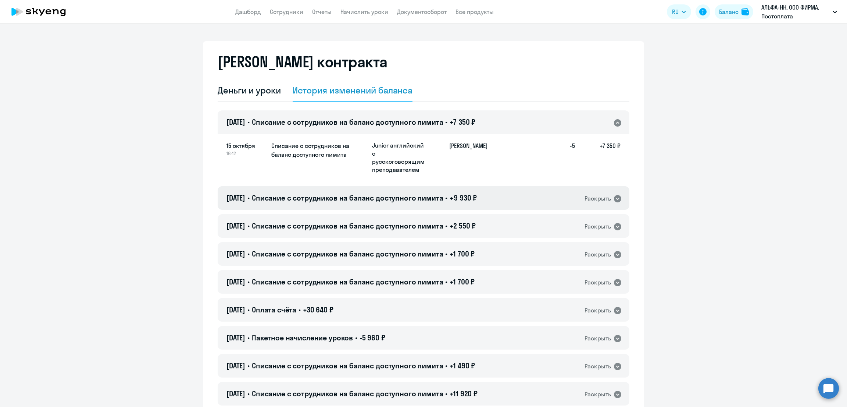
click at [401, 198] on span "Списание с сотрудников на баланс доступного лимита" at bounding box center [348, 197] width 192 height 9
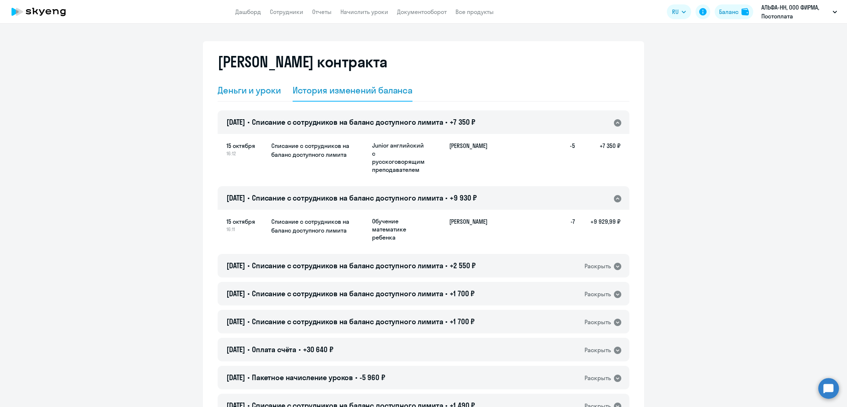
click at [265, 89] on div "Деньги и уроки" at bounding box center [249, 90] width 63 height 12
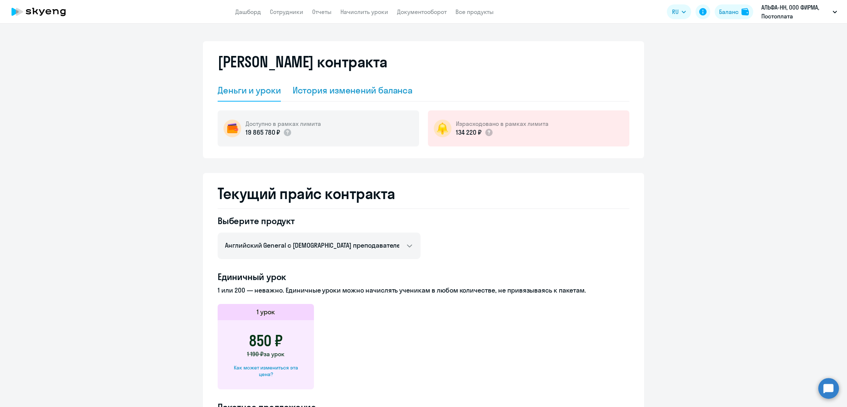
click at [322, 89] on div "История изменений баланса" at bounding box center [353, 90] width 120 height 12
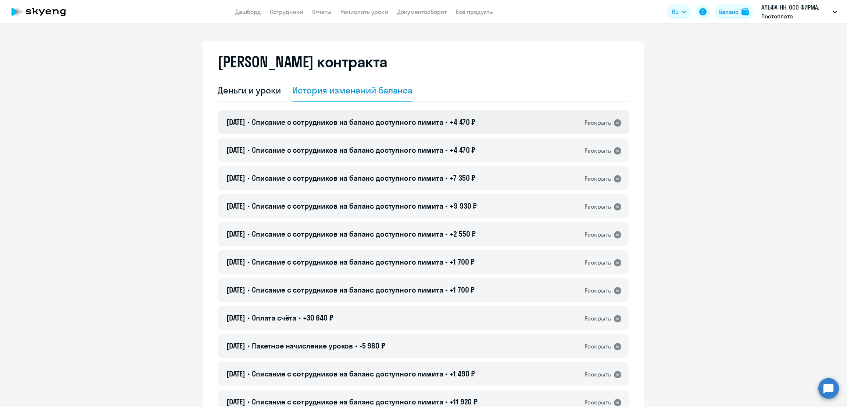
click at [391, 120] on span "Списание с сотрудников на баланс доступного лимита" at bounding box center [348, 121] width 192 height 9
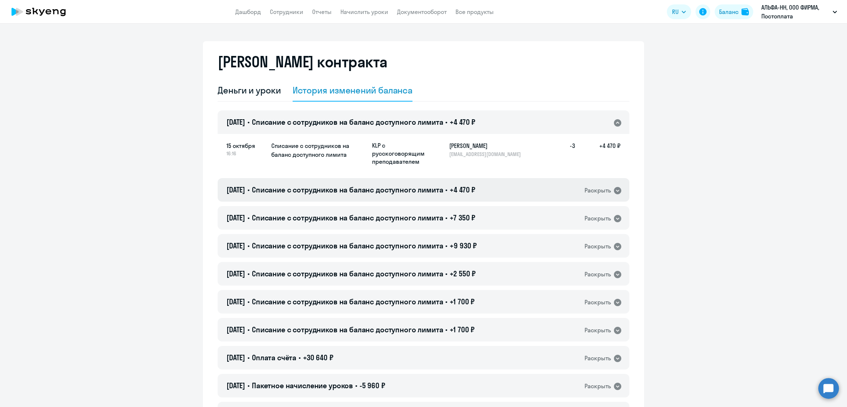
click at [421, 189] on span "Списание с сотрудников на баланс доступного лимита" at bounding box center [348, 189] width 192 height 9
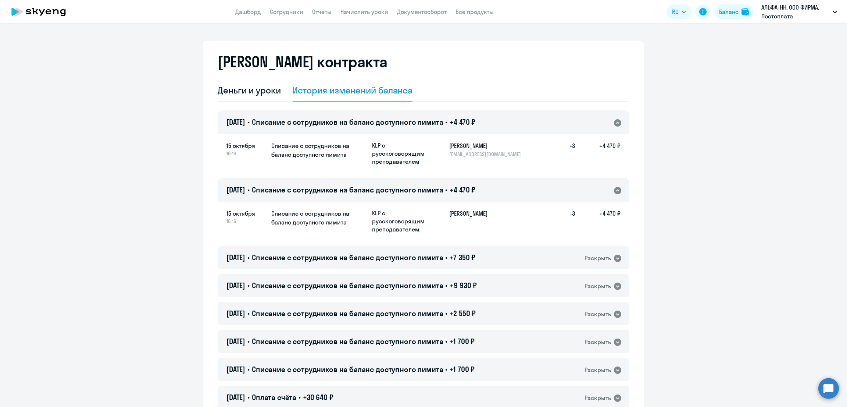
click at [359, 6] on app-header "Дашборд Сотрудники Отчеты Начислить уроки Документооборот Все продукты Дашборд …" at bounding box center [423, 12] width 847 height 24
click at [362, 8] on link "Начислить уроки" at bounding box center [364, 11] width 48 height 7
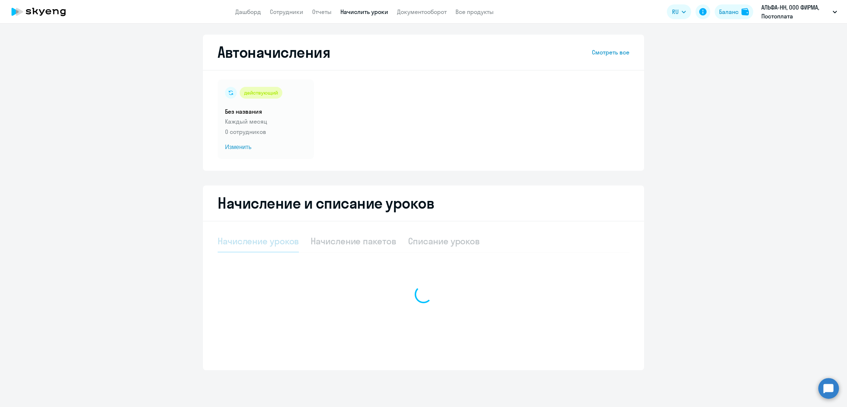
select select "10"
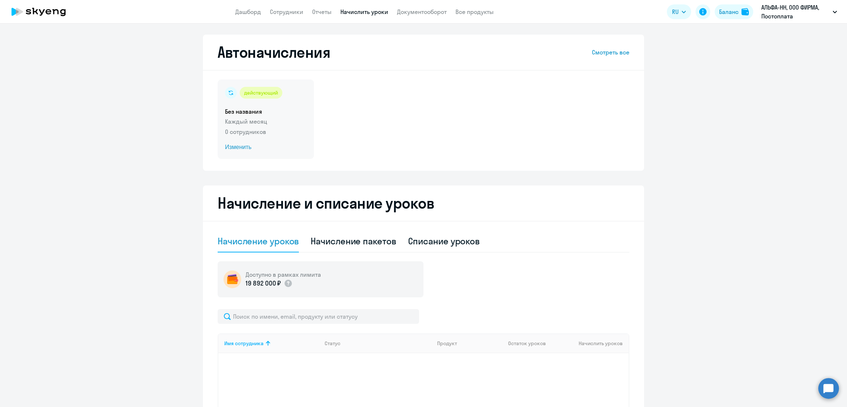
click at [244, 145] on span "Изменить" at bounding box center [266, 147] width 82 height 9
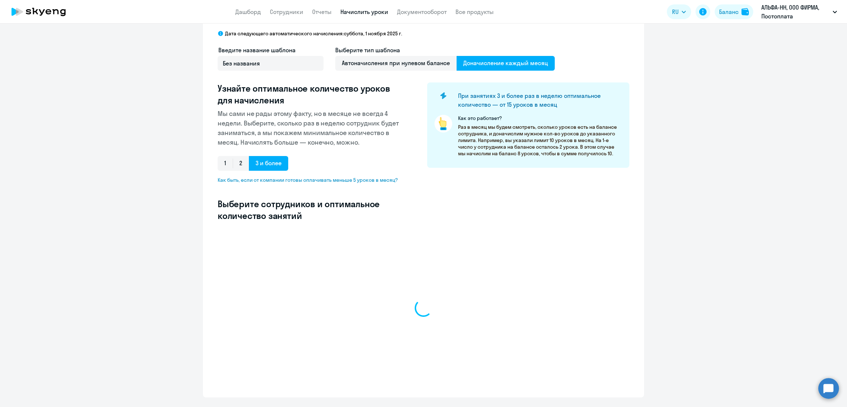
scroll to position [58, 0]
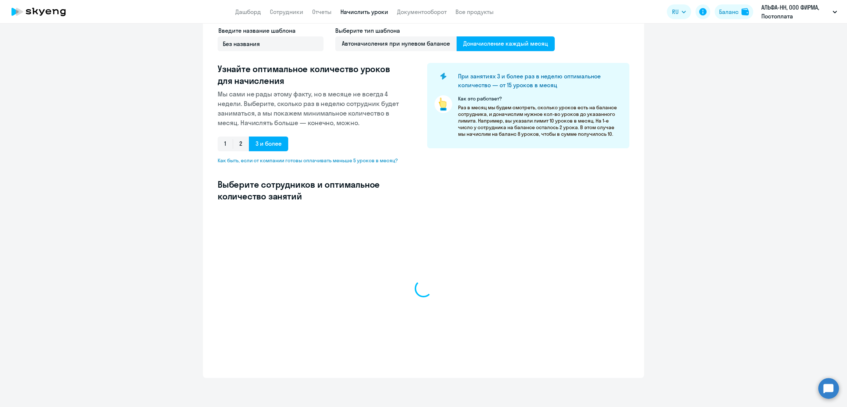
select select "10"
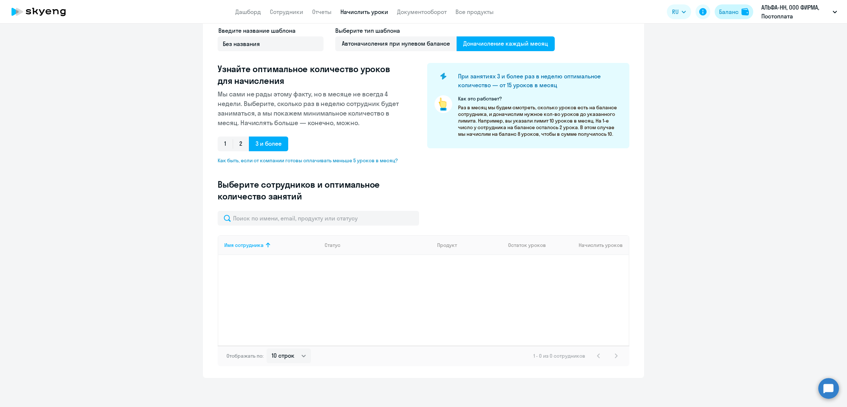
click at [733, 15] on div "Баланс" at bounding box center [728, 11] width 19 height 9
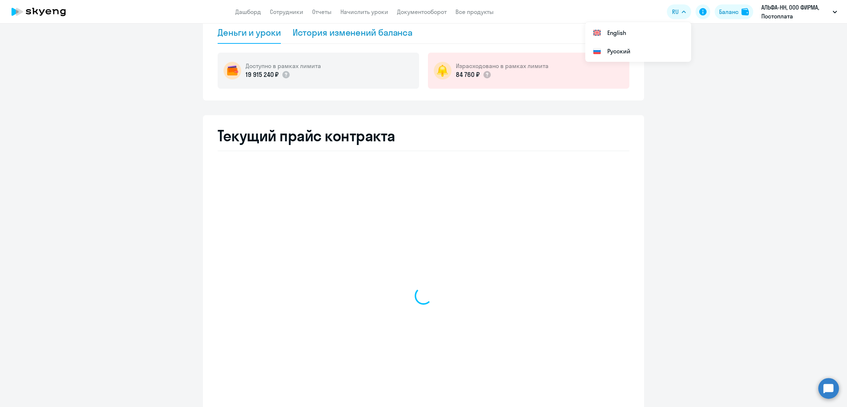
click at [360, 33] on div "История изменений баланса" at bounding box center [353, 32] width 120 height 12
select select "english_adult_not_native_speaker"
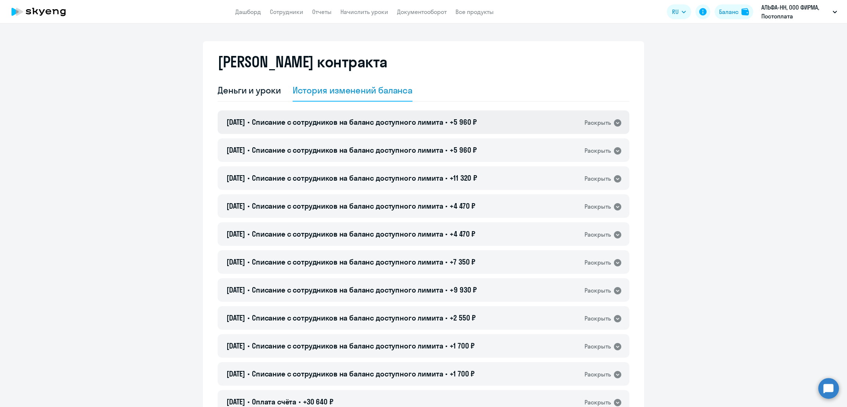
click at [503, 121] on div "15.10.2025 • Списание с сотрудников на баланс доступного лимита • +5 960 ₽ Раск…" at bounding box center [424, 122] width 412 height 24
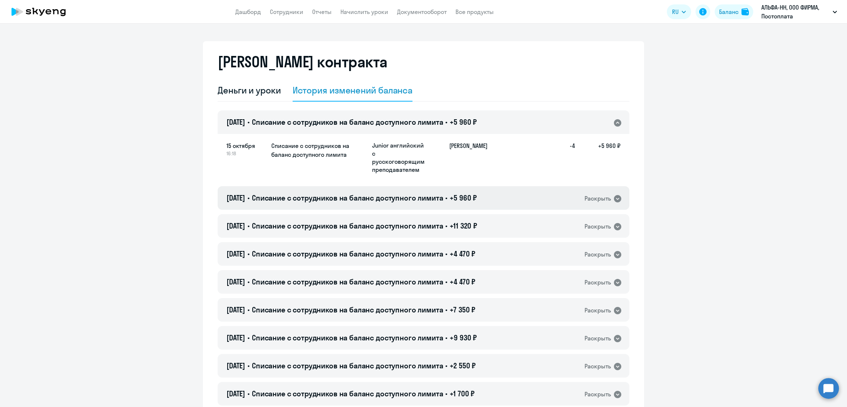
click at [501, 194] on div "15.10.2025 • Списание с сотрудников на баланс доступного лимита • +5 960 ₽ Раск…" at bounding box center [424, 198] width 412 height 24
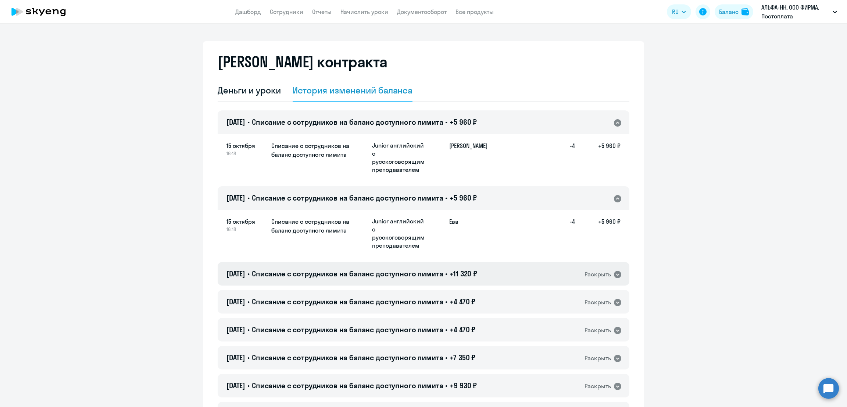
click at [508, 267] on div "15.10.2025 • Списание с сотрудников на баланс доступного лимита • +11 320 ₽ Рас…" at bounding box center [424, 274] width 412 height 24
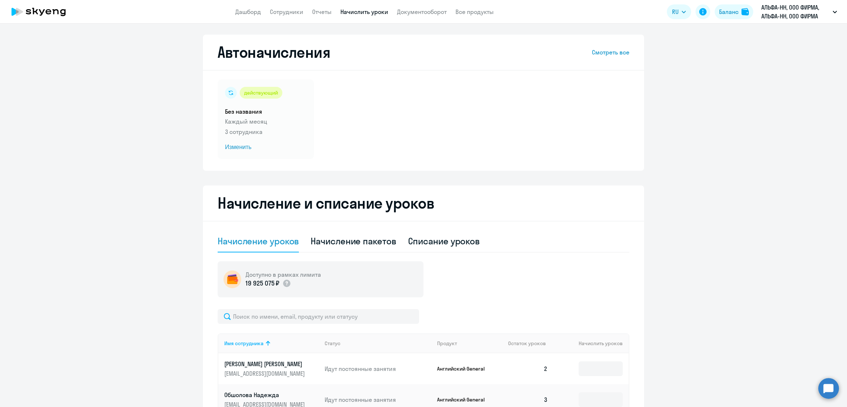
select select "10"
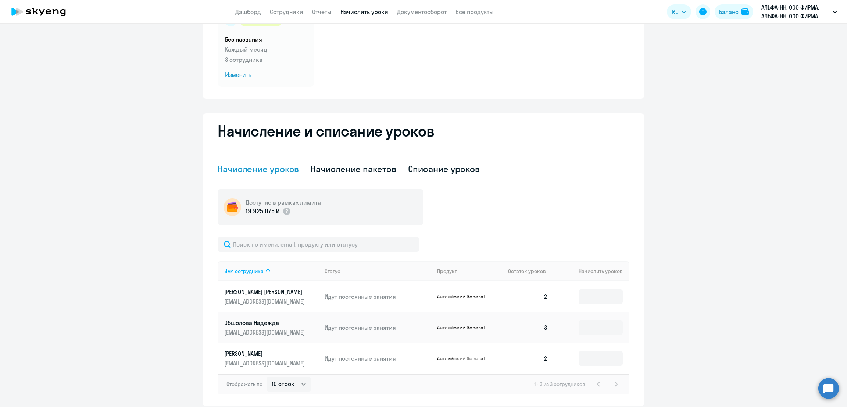
scroll to position [92, 0]
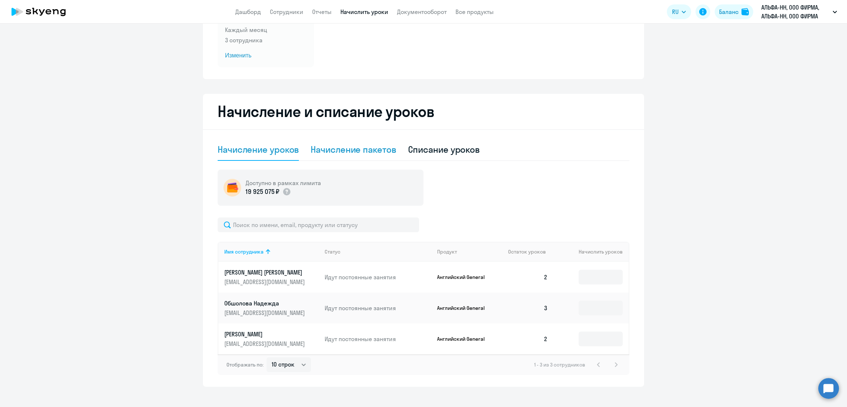
click at [343, 150] on div "Начисление пакетов" at bounding box center [353, 149] width 85 height 12
select select "10"
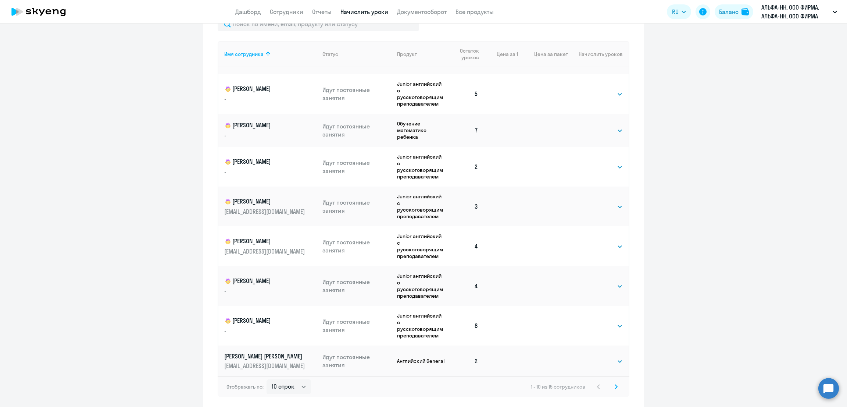
scroll to position [298, 0]
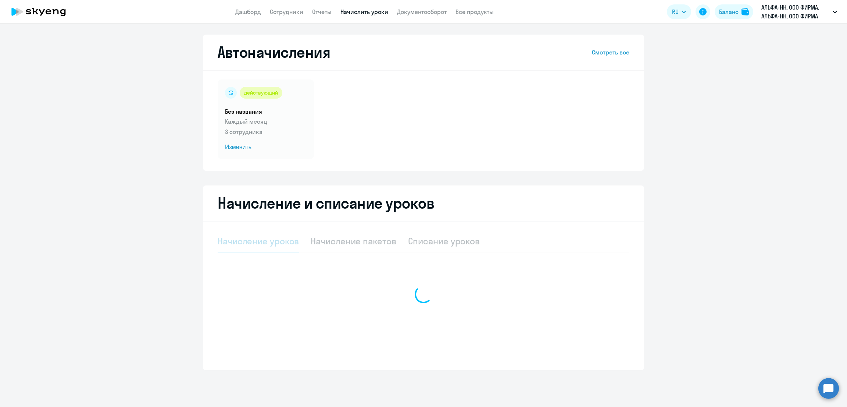
click at [460, 241] on div at bounding box center [424, 294] width 412 height 128
select select "10"
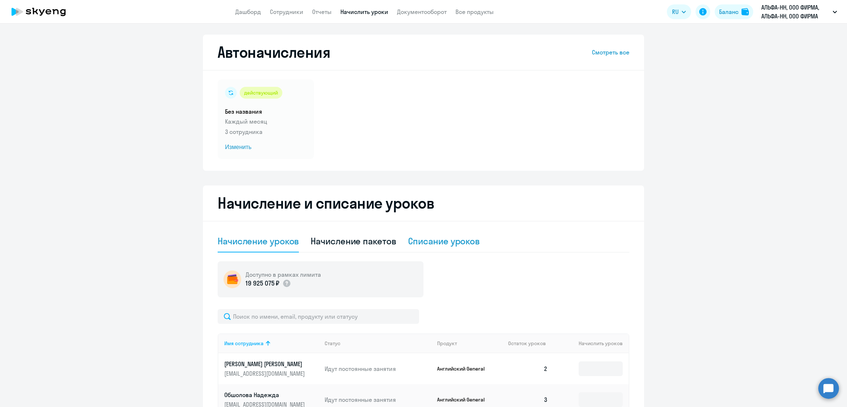
click at [447, 239] on div "Списание уроков" at bounding box center [444, 241] width 72 height 12
select select "10"
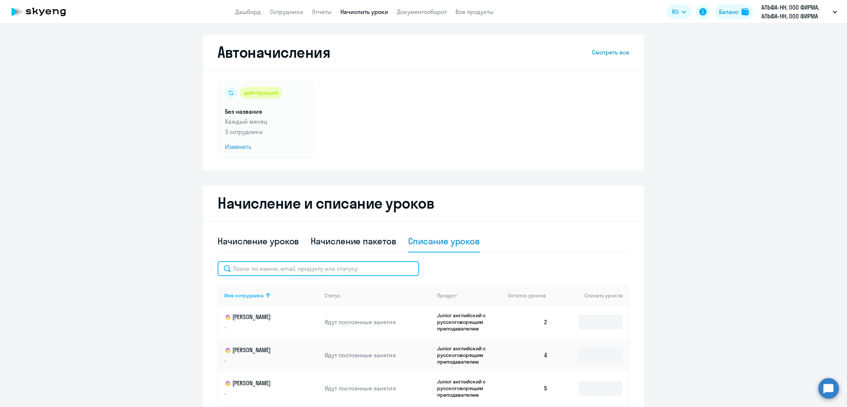
click at [312, 271] on input "text" at bounding box center [318, 268] width 201 height 15
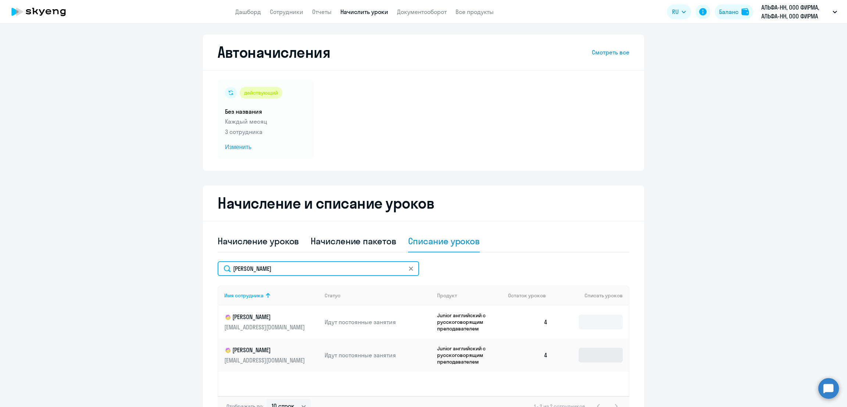
type input "ева"
click at [582, 354] on input at bounding box center [601, 354] width 44 height 15
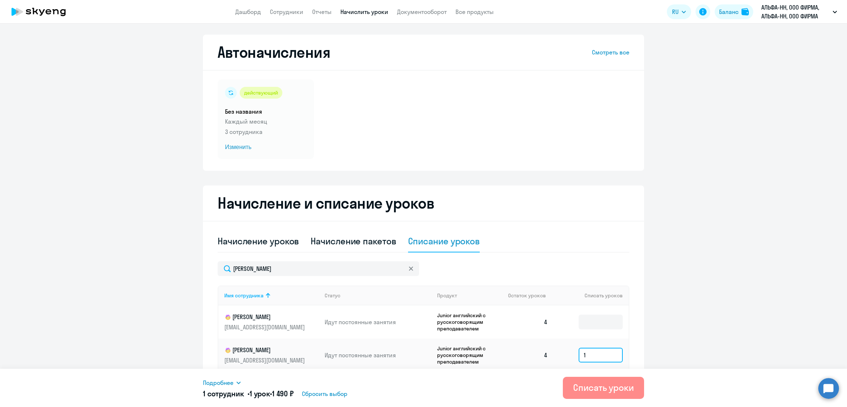
type input "1"
click at [599, 386] on div "Списать уроки" at bounding box center [603, 387] width 61 height 12
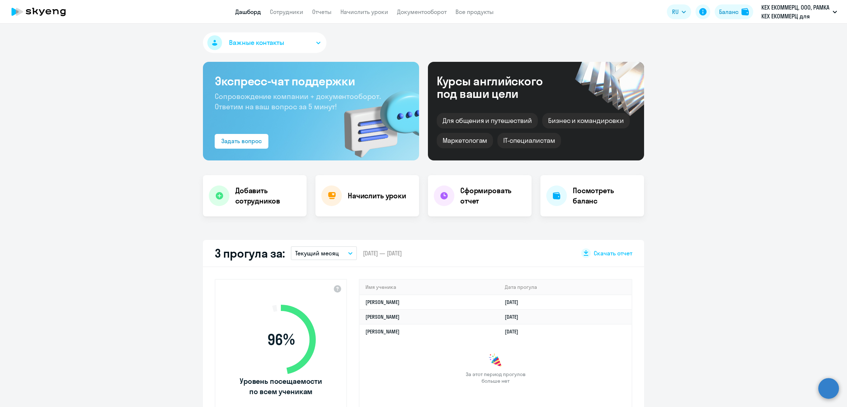
select select "30"
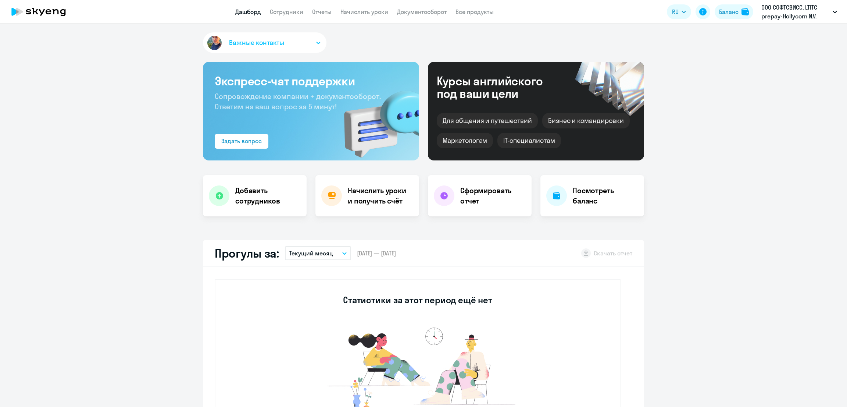
select select "30"
click at [374, 11] on link "Начислить уроки" at bounding box center [364, 11] width 48 height 7
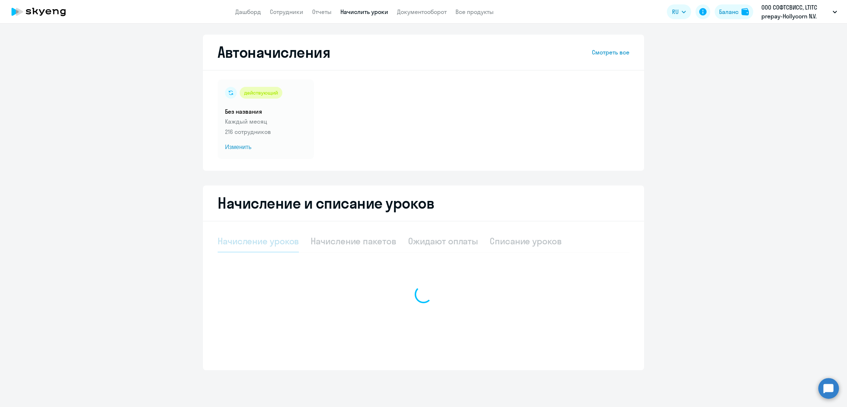
select select "10"
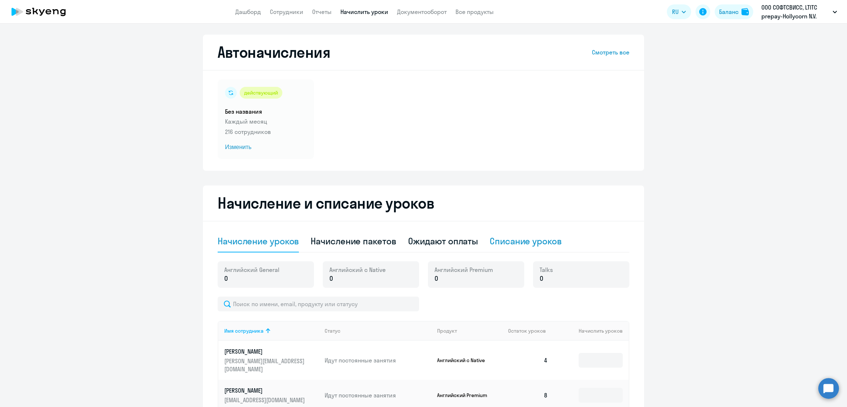
click at [532, 243] on div "Списание уроков" at bounding box center [526, 241] width 72 height 12
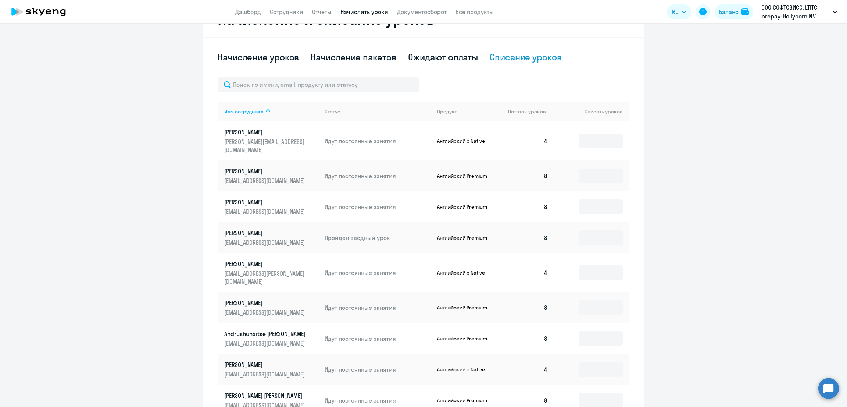
scroll to position [268, 0]
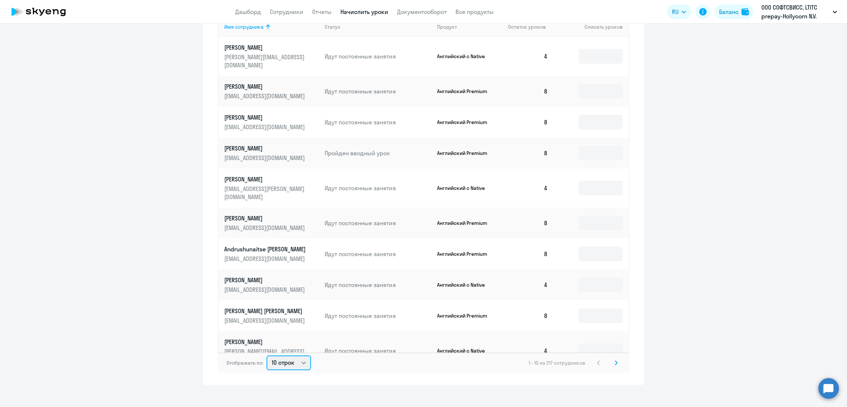
click at [285, 355] on select "10 строк 30 строк 50 строк" at bounding box center [289, 362] width 44 height 15
select select "50"
click at [267, 355] on select "10 строк 30 строк 50 строк" at bounding box center [289, 362] width 44 height 15
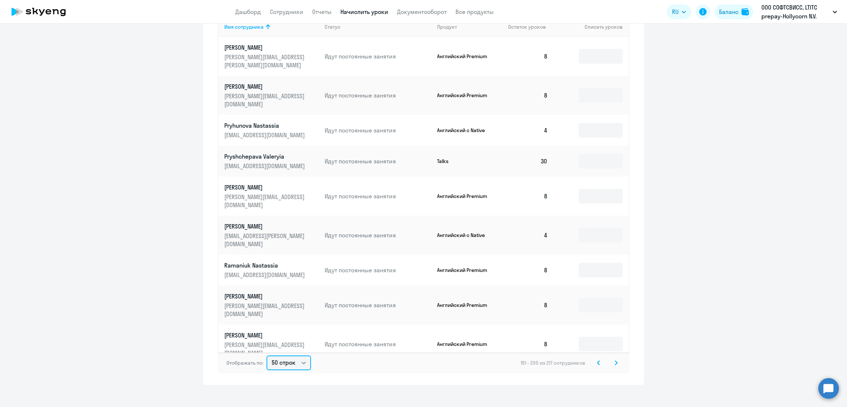
scroll to position [177, 0]
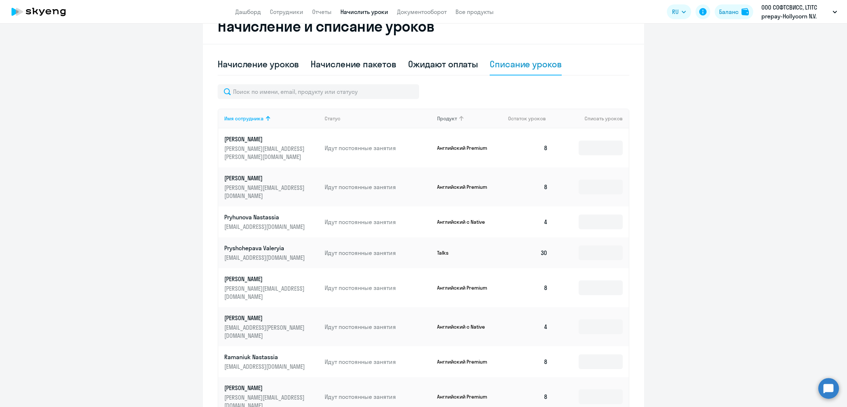
click at [437, 120] on div "Продукт" at bounding box center [447, 118] width 20 height 7
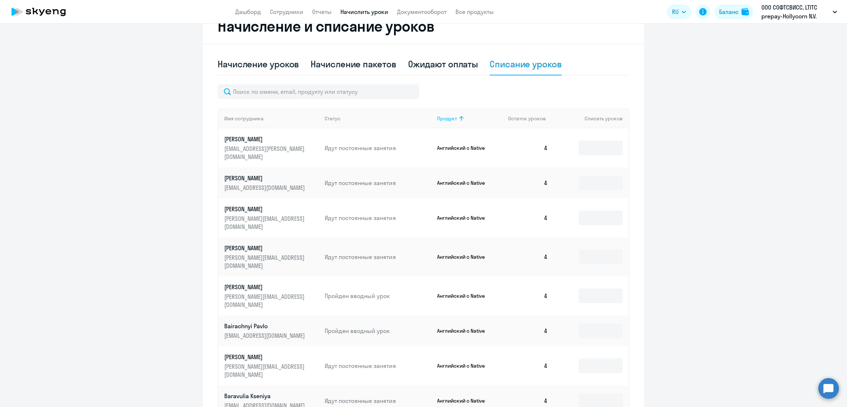
click at [437, 120] on div "Продукт" at bounding box center [447, 118] width 20 height 7
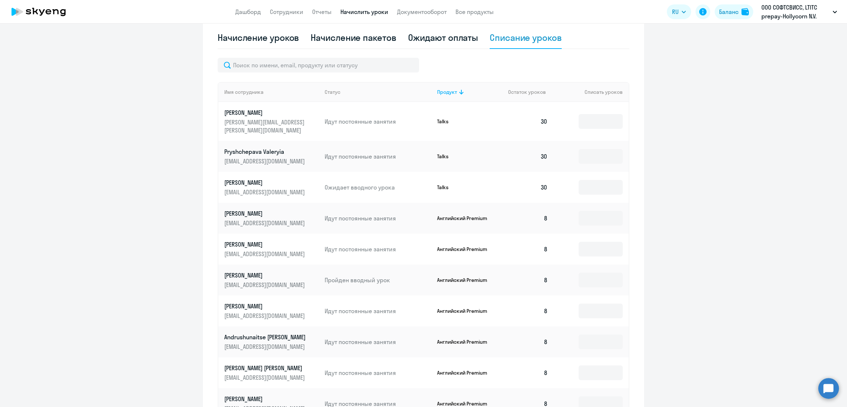
scroll to position [183, 0]
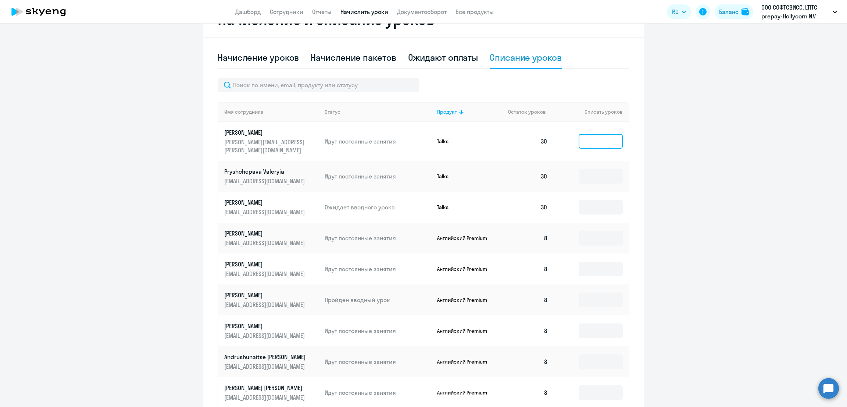
click at [583, 140] on input at bounding box center [601, 141] width 44 height 15
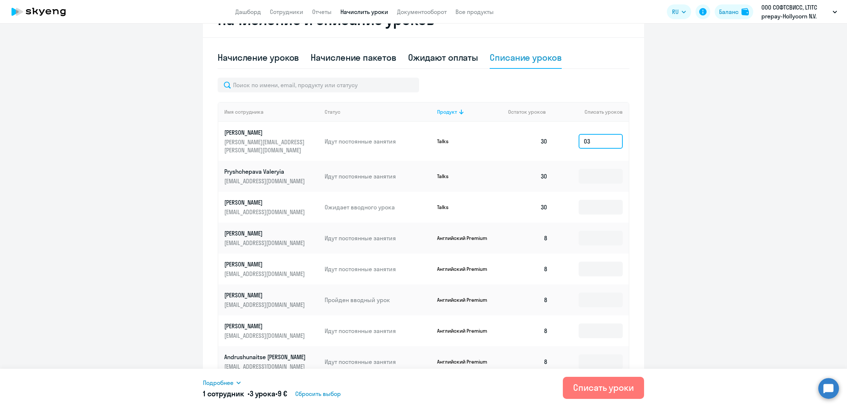
type input "0"
type input "30"
click at [580, 169] on input at bounding box center [601, 176] width 44 height 15
type input "30"
click at [580, 201] on input at bounding box center [601, 207] width 44 height 15
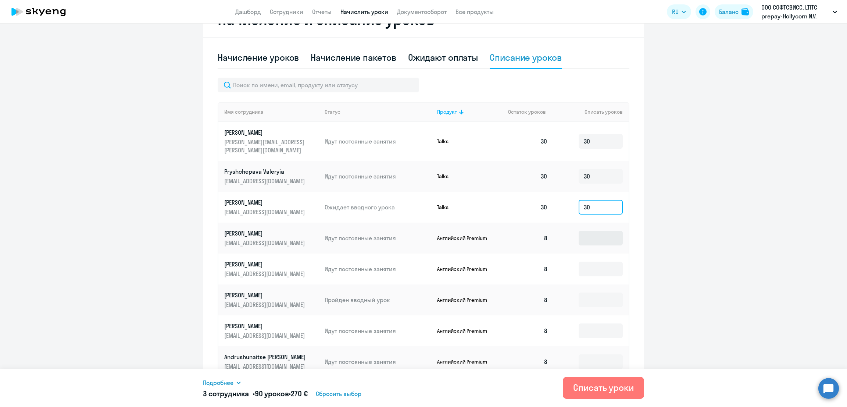
type input "30"
click at [583, 231] on input at bounding box center [601, 238] width 44 height 15
type input "8"
click at [584, 261] on input at bounding box center [601, 268] width 44 height 15
type input "8"
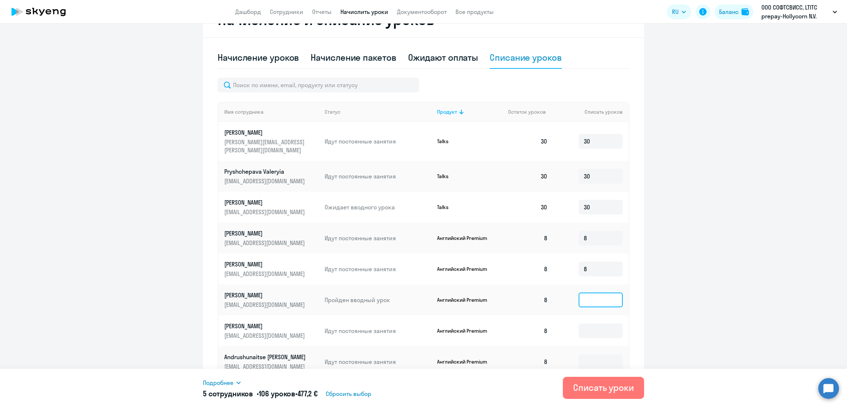
click at [582, 294] on input at bounding box center [601, 299] width 44 height 15
type input "8"
drag, startPoint x: 586, startPoint y: 320, endPoint x: 589, endPoint y: 344, distance: 24.2
click at [586, 323] on input at bounding box center [601, 330] width 44 height 15
type input "8"
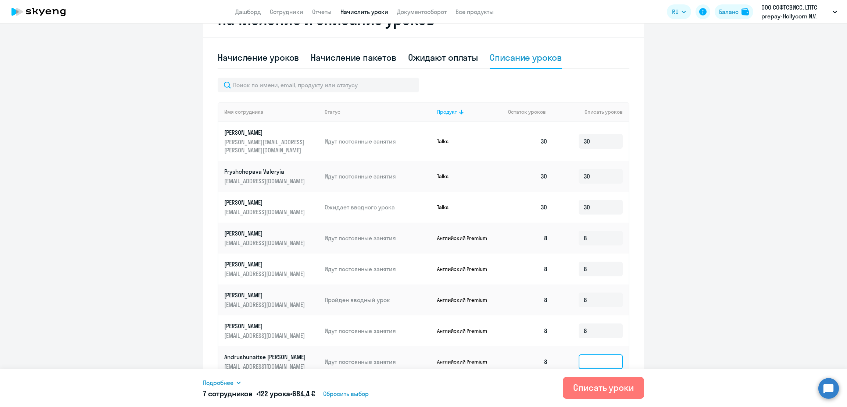
click at [589, 354] on input at bounding box center [601, 361] width 44 height 15
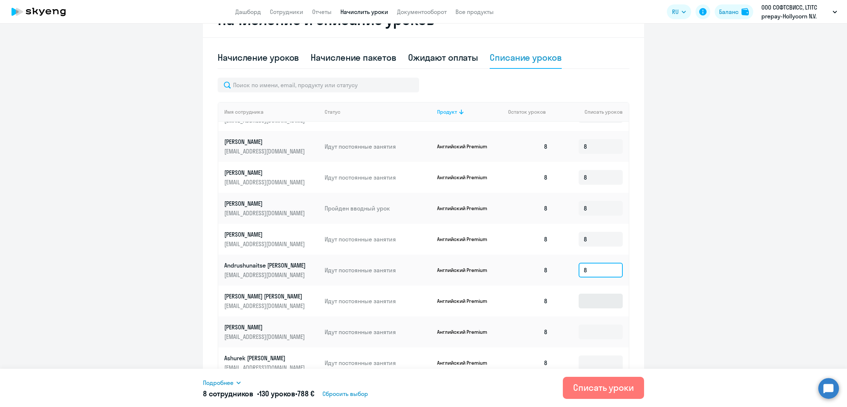
type input "8"
click at [590, 297] on input at bounding box center [601, 300] width 44 height 15
type input "8"
click at [587, 325] on input at bounding box center [601, 331] width 44 height 15
type input "8"
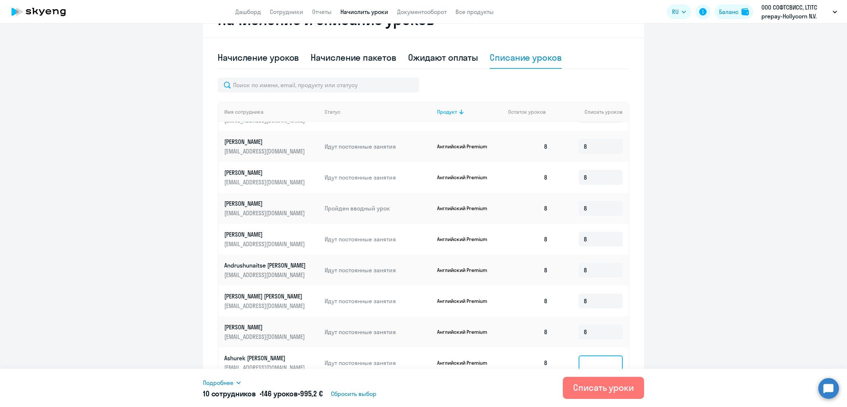
click at [588, 356] on input at bounding box center [601, 362] width 44 height 15
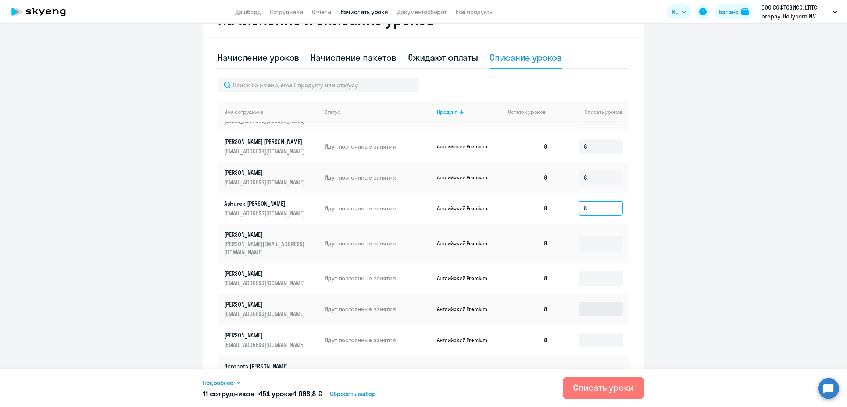
scroll to position [275, 0]
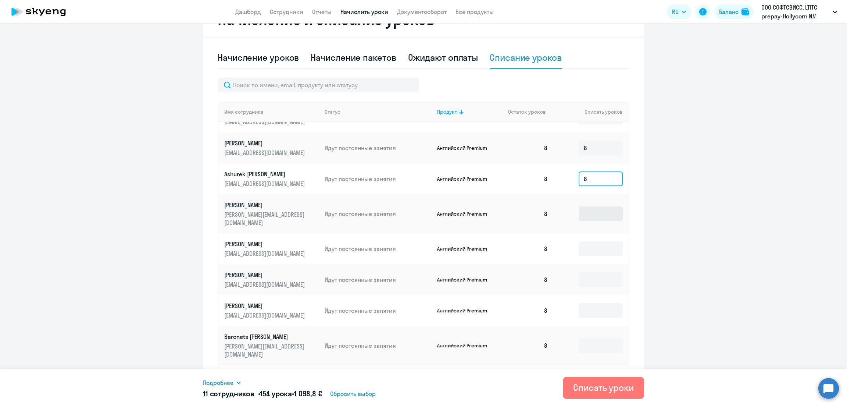
type input "8"
click at [585, 206] on input at bounding box center [601, 213] width 44 height 15
type input "8"
click at [592, 241] on input at bounding box center [601, 248] width 44 height 15
type input "8"
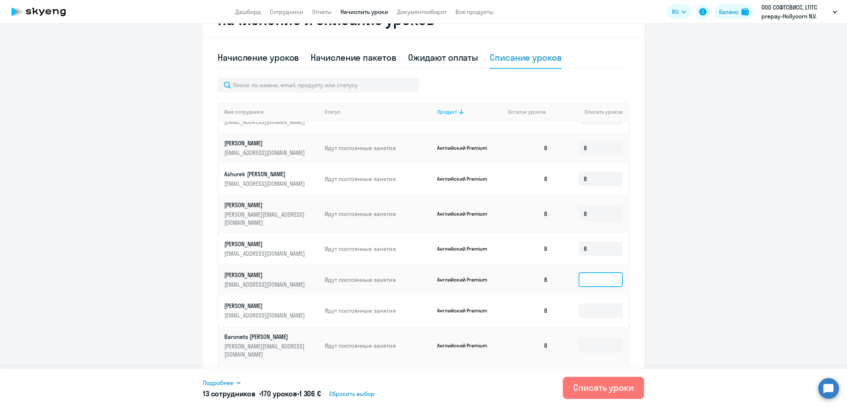
click at [591, 272] on input at bounding box center [601, 279] width 44 height 15
type input "8"
click at [587, 303] on input at bounding box center [601, 310] width 44 height 15
type input "8"
click at [585, 338] on input at bounding box center [601, 345] width 44 height 15
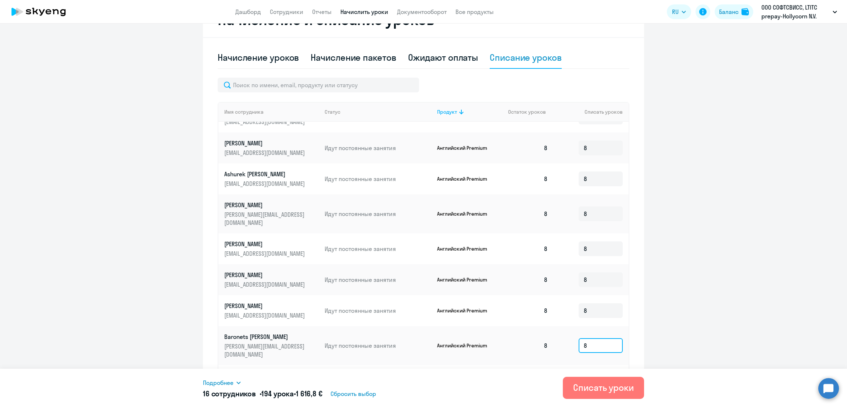
type input "8"
click at [590, 373] on input at bounding box center [601, 380] width 44 height 15
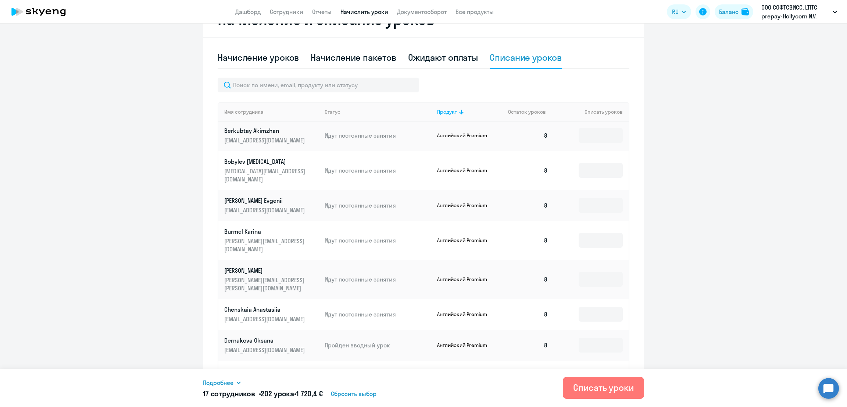
scroll to position [468, 0]
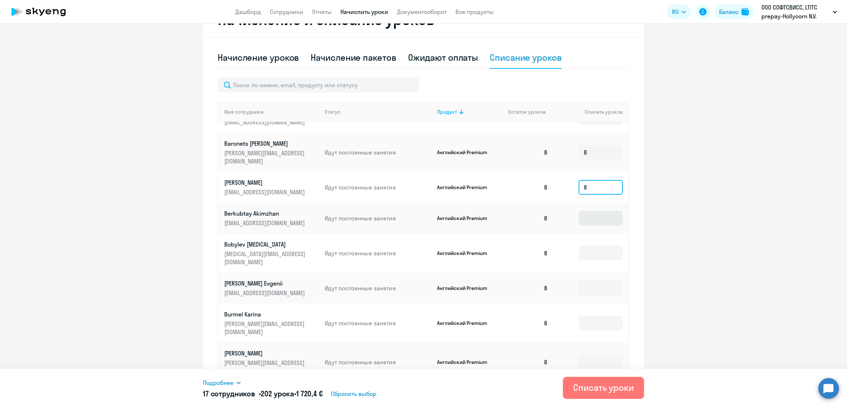
type input "8"
click at [595, 211] on input at bounding box center [601, 218] width 44 height 15
type input "8"
click at [586, 246] on input at bounding box center [601, 253] width 44 height 15
type input "8"
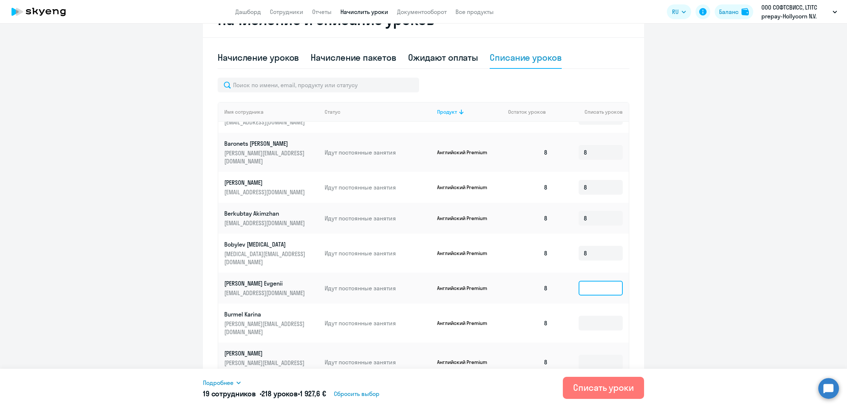
click at [586, 281] on input at bounding box center [601, 288] width 44 height 15
type input "8"
click at [586, 315] on input at bounding box center [601, 322] width 44 height 15
type input "8"
click at [590, 354] on input at bounding box center [601, 361] width 44 height 15
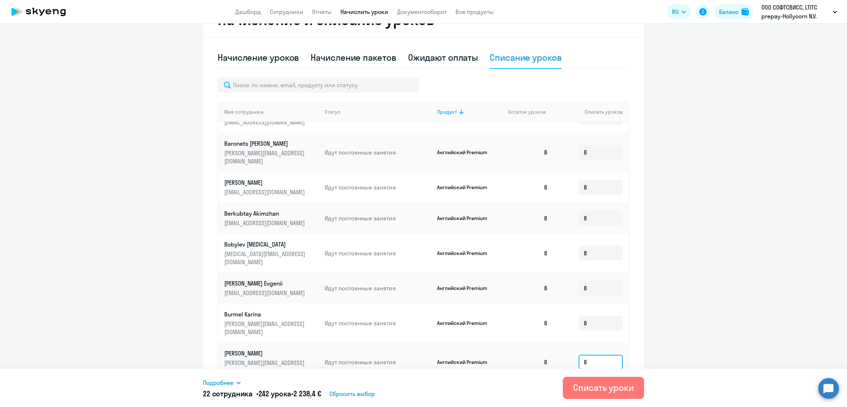
type input "8"
click at [585, 389] on input at bounding box center [601, 396] width 44 height 15
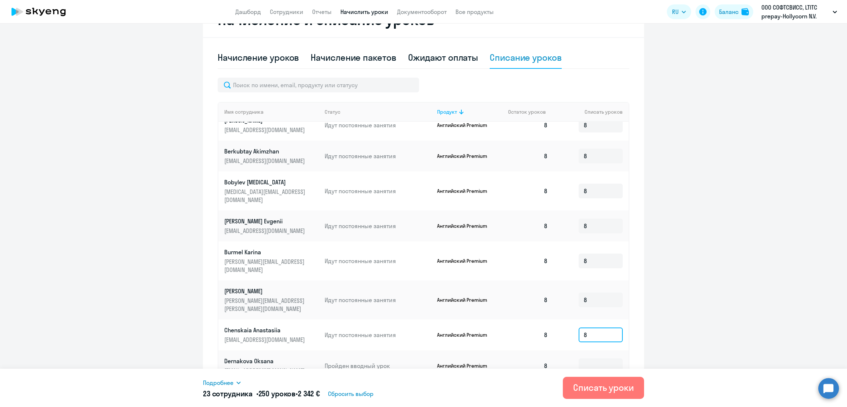
scroll to position [561, 0]
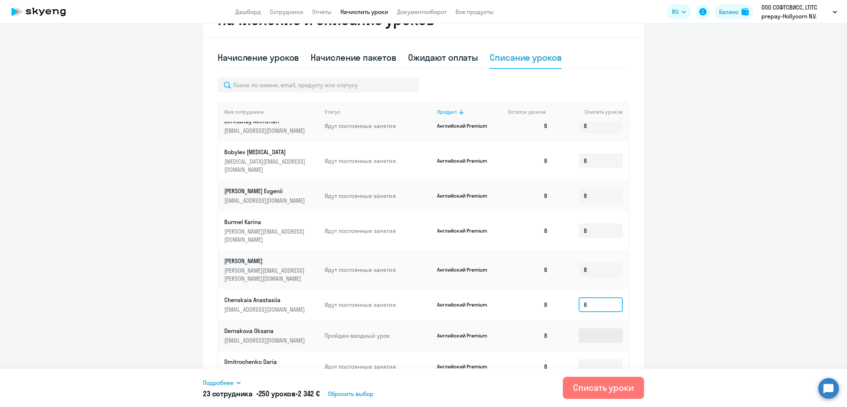
type input "8"
click at [579, 328] on input at bounding box center [601, 335] width 44 height 15
type input "8"
click at [588, 359] on input at bounding box center [601, 366] width 44 height 15
type input "8"
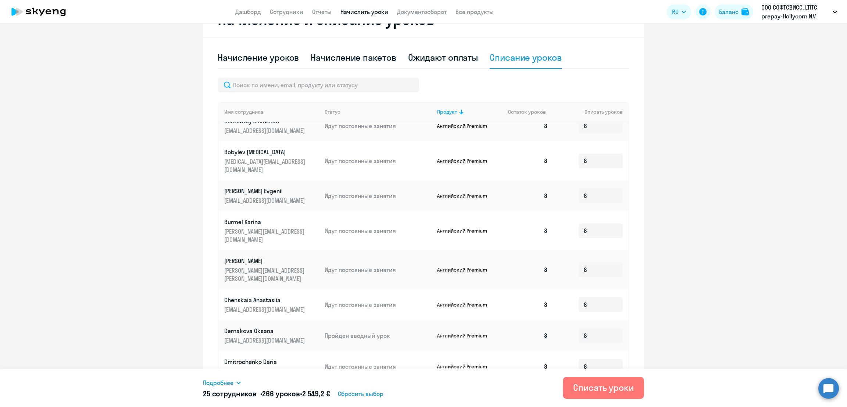
click at [591, 394] on input at bounding box center [601, 401] width 44 height 15
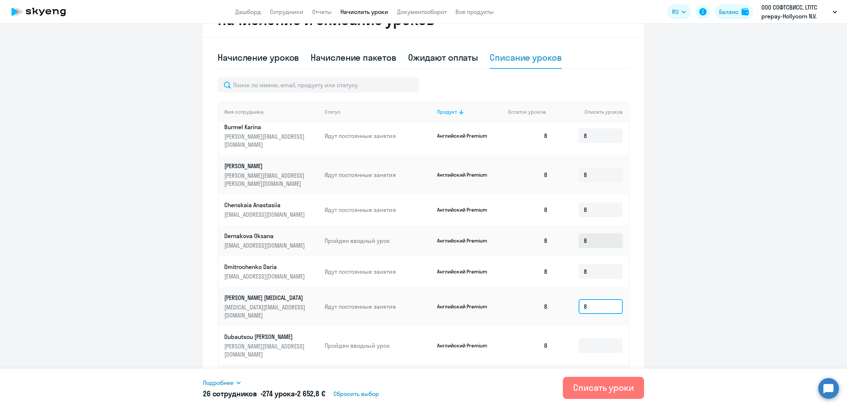
scroll to position [744, 0]
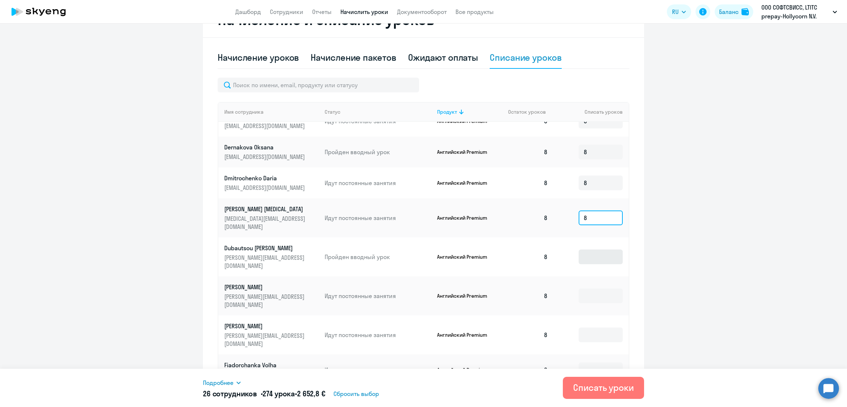
type input "8"
click at [583, 249] on input at bounding box center [601, 256] width 44 height 15
type input "8"
click at [588, 288] on input at bounding box center [601, 295] width 44 height 15
type input "8"
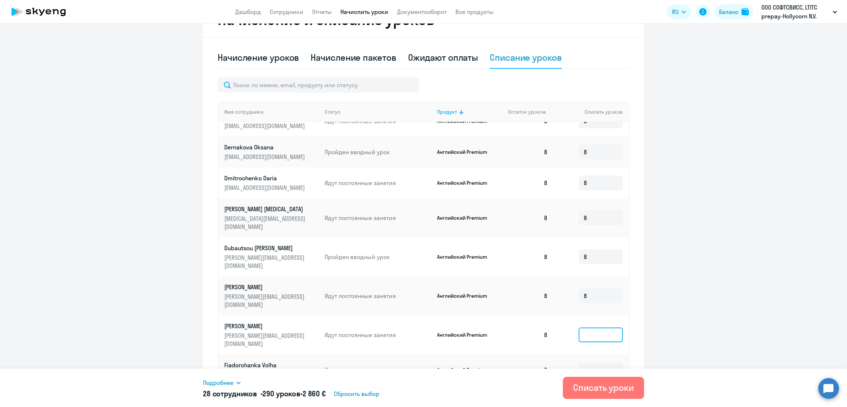
click at [587, 327] on input at bounding box center [601, 334] width 44 height 15
type input "8"
click at [586, 362] on input at bounding box center [601, 369] width 44 height 15
type input "8"
click at [589, 397] on input at bounding box center [601, 404] width 44 height 15
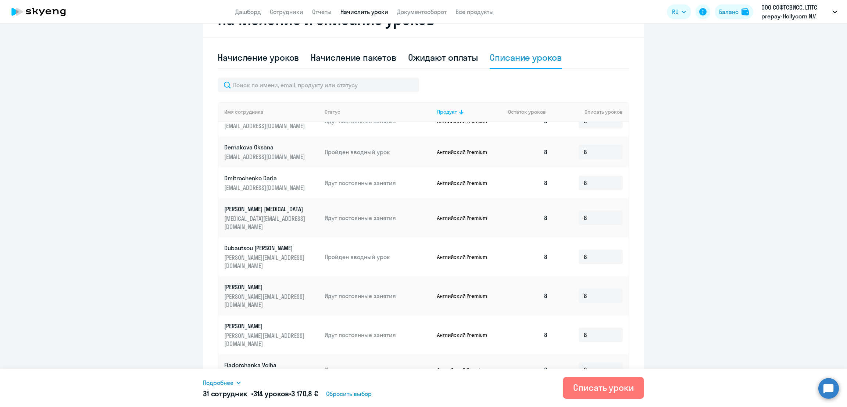
type input "8"
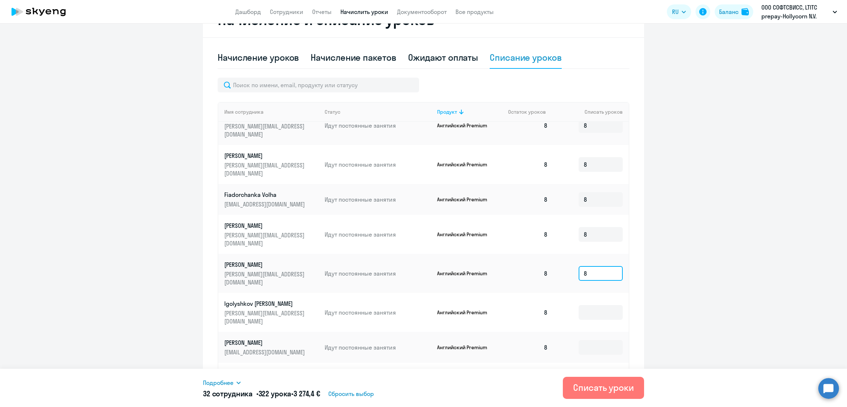
scroll to position [928, 0]
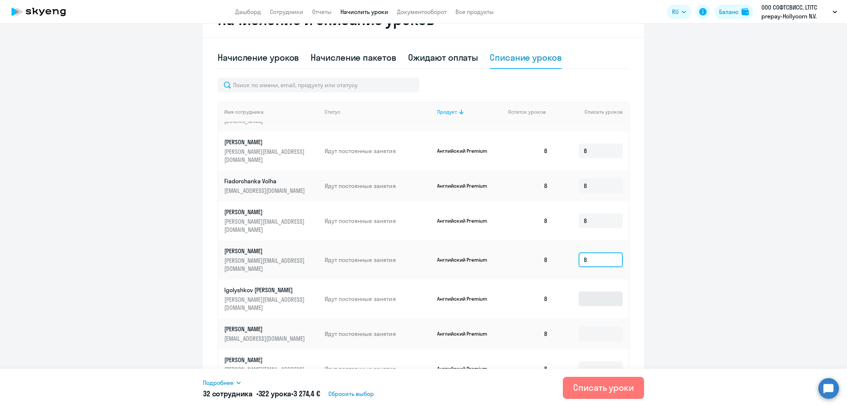
type input "8"
click at [590, 291] on input at bounding box center [601, 298] width 44 height 15
type input "8"
click at [590, 326] on input at bounding box center [601, 333] width 44 height 15
type input "8"
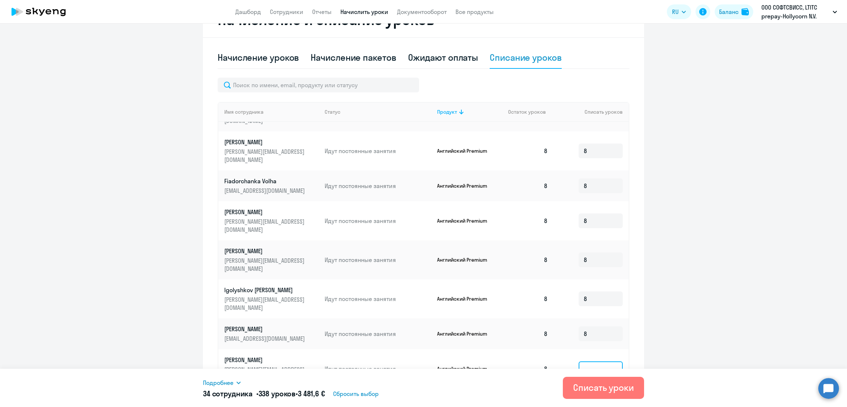
click at [586, 361] on input at bounding box center [601, 368] width 44 height 15
type input "8"
click at [584, 396] on input at bounding box center [601, 403] width 44 height 15
type input "8"
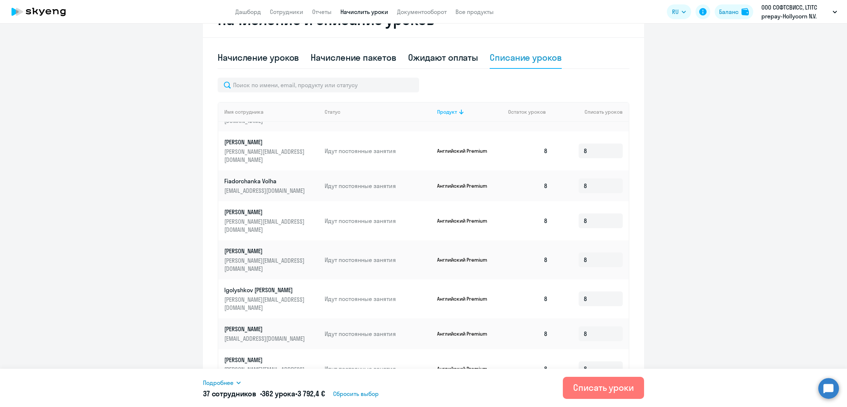
type input "8"
click at [295, 11] on link "Сотрудники" at bounding box center [286, 11] width 33 height 7
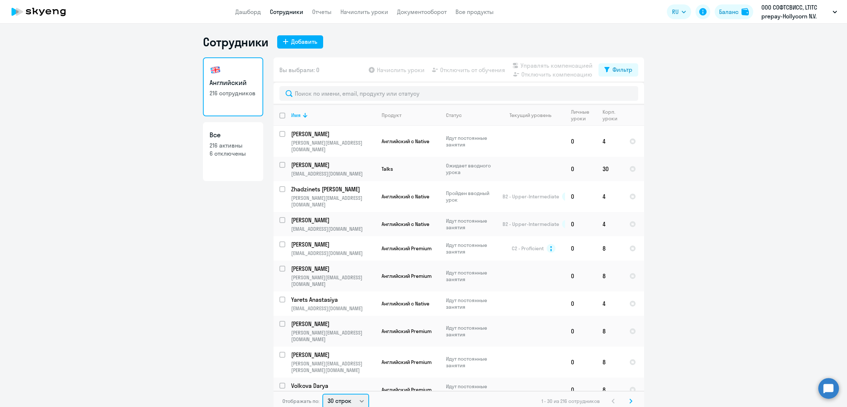
click at [337, 397] on select "30 строк 50 строк 100 строк" at bounding box center [345, 400] width 47 height 15
select select "100"
click at [322, 392] on select "30 строк 50 строк 100 строк" at bounding box center [345, 399] width 47 height 15
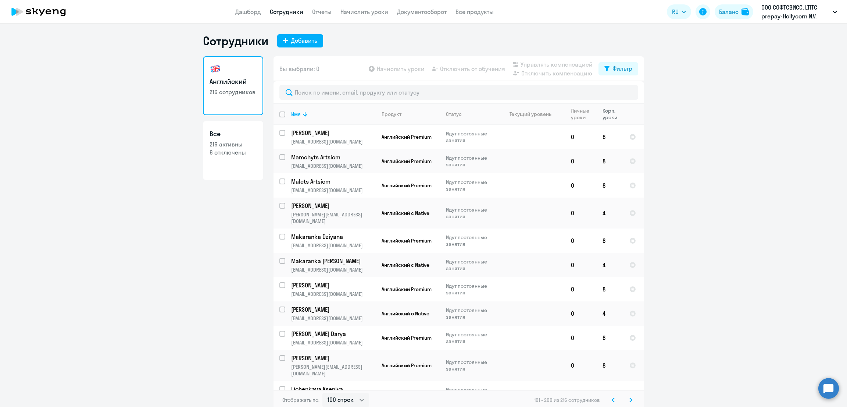
click at [604, 112] on div "Корп. уроки" at bounding box center [613, 113] width 21 height 13
click at [374, 13] on link "Начислить уроки" at bounding box center [364, 11] width 48 height 7
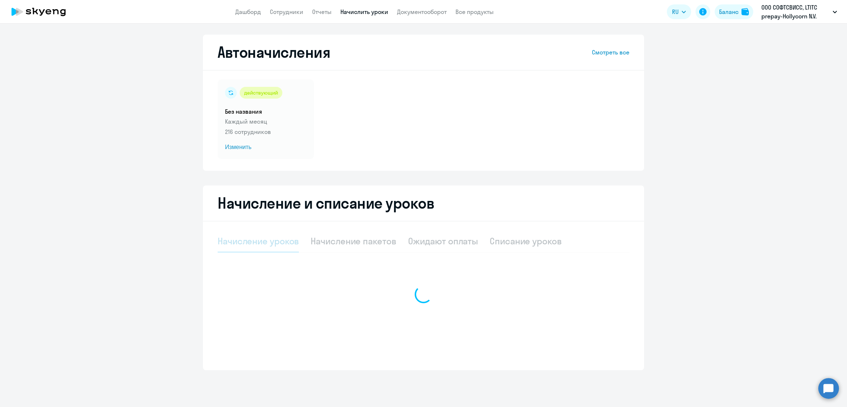
select select "10"
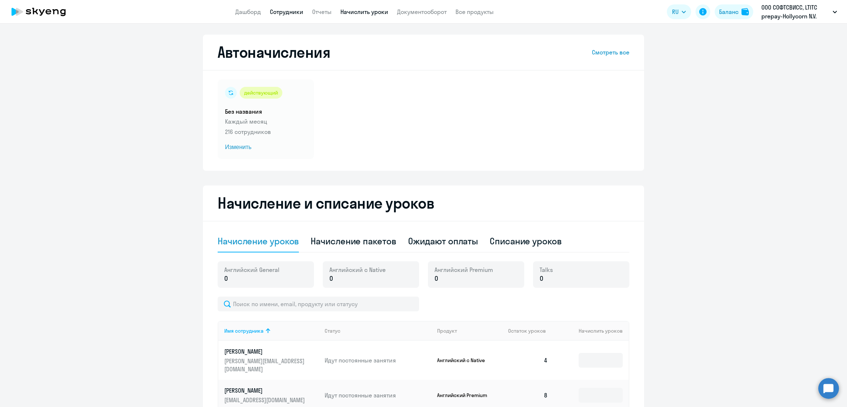
click at [281, 14] on link "Сотрудники" at bounding box center [286, 11] width 33 height 7
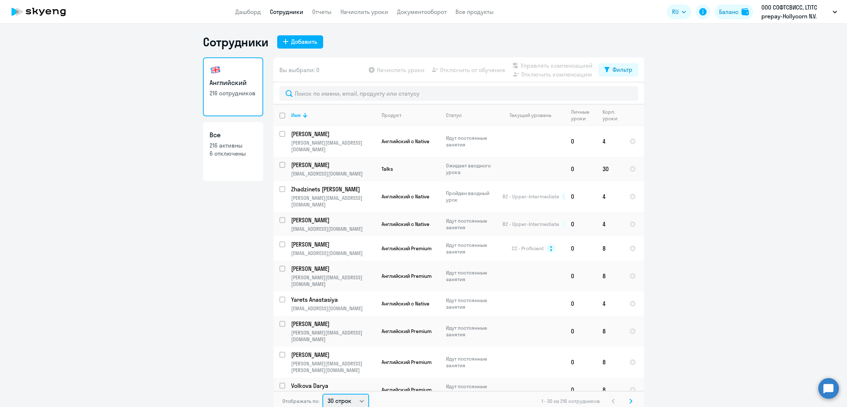
click at [350, 395] on select "30 строк 50 строк 100 строк" at bounding box center [345, 400] width 47 height 15
select select "100"
click at [322, 392] on select "30 строк 50 строк 100 строк" at bounding box center [345, 399] width 47 height 15
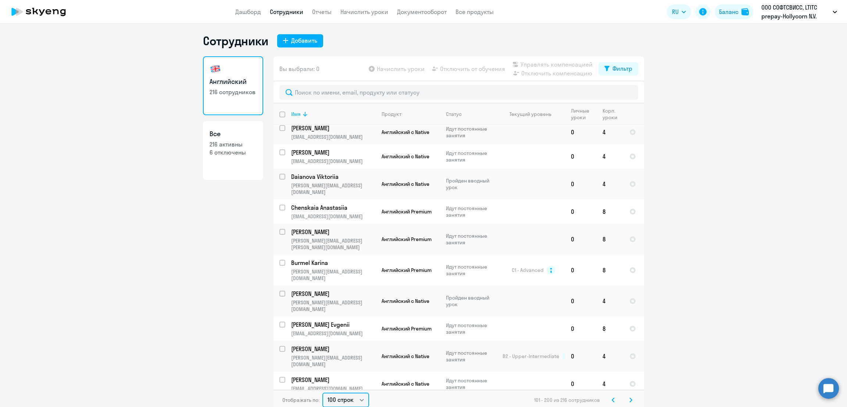
scroll to position [4, 0]
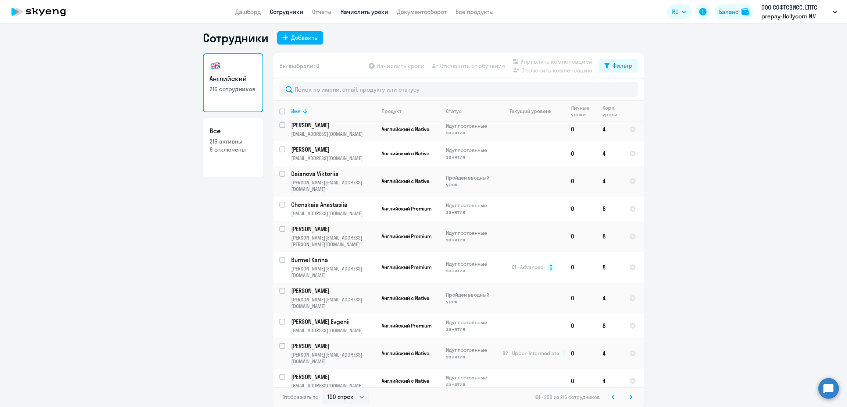
click at [364, 12] on link "Начислить уроки" at bounding box center [364, 11] width 48 height 7
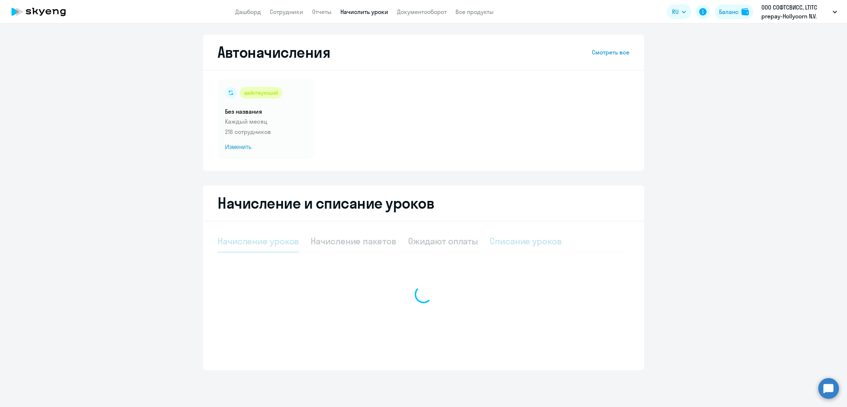
select select "10"
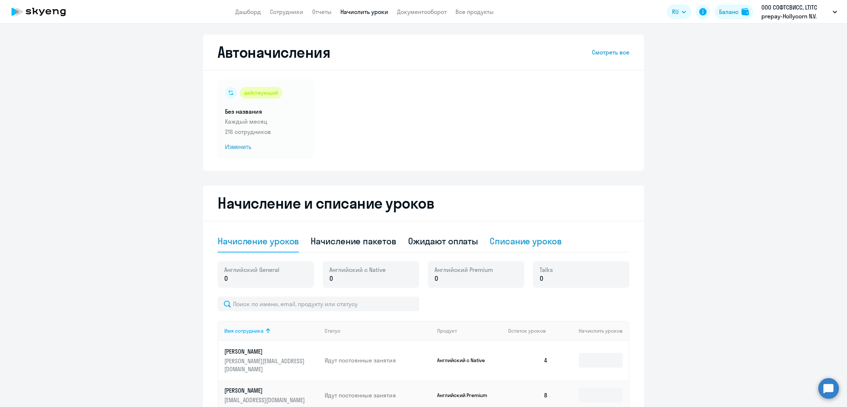
click at [504, 242] on div "Списание уроков" at bounding box center [526, 241] width 72 height 12
select select "10"
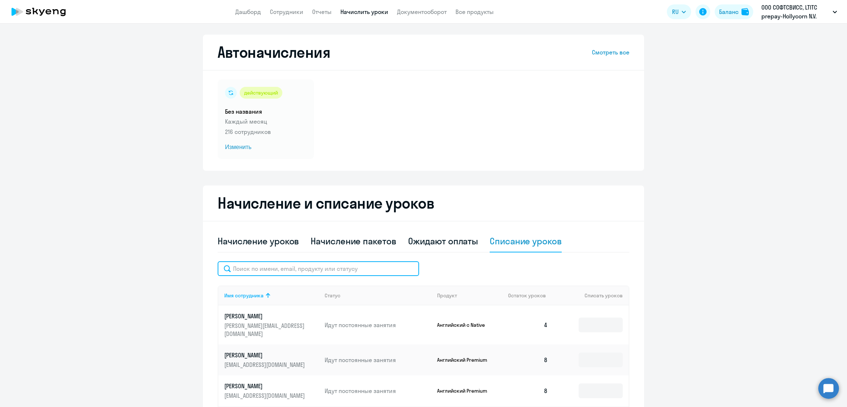
click at [317, 269] on input "text" at bounding box center [318, 268] width 201 height 15
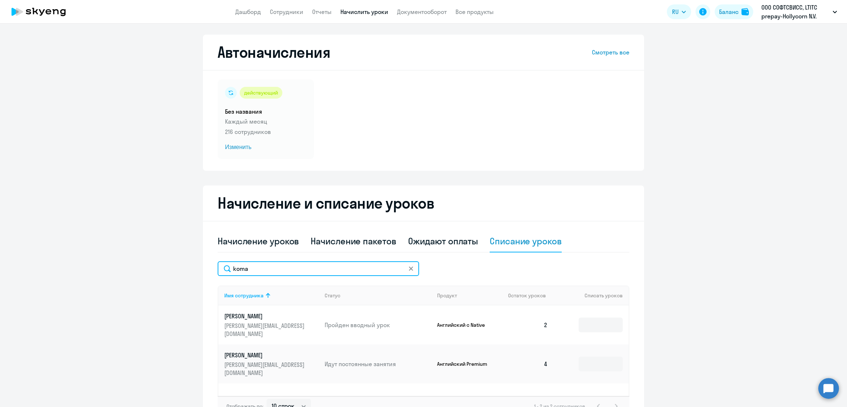
click at [412, 270] on input "koma" at bounding box center [318, 268] width 201 height 15
type input "koma"
click at [409, 269] on icon at bounding box center [411, 268] width 4 height 4
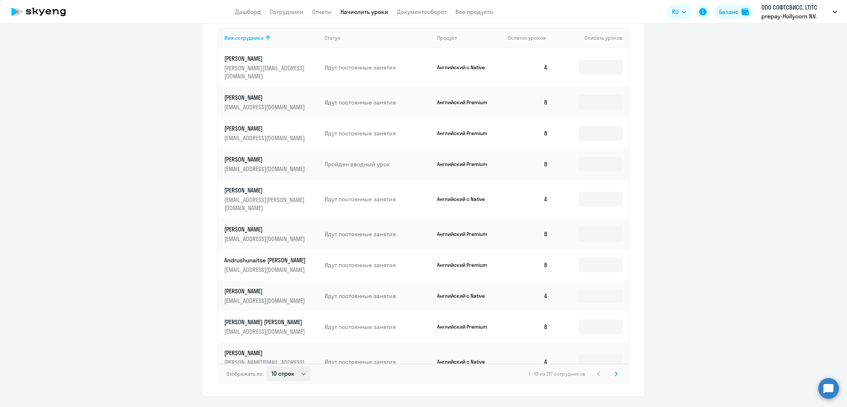
scroll to position [268, 0]
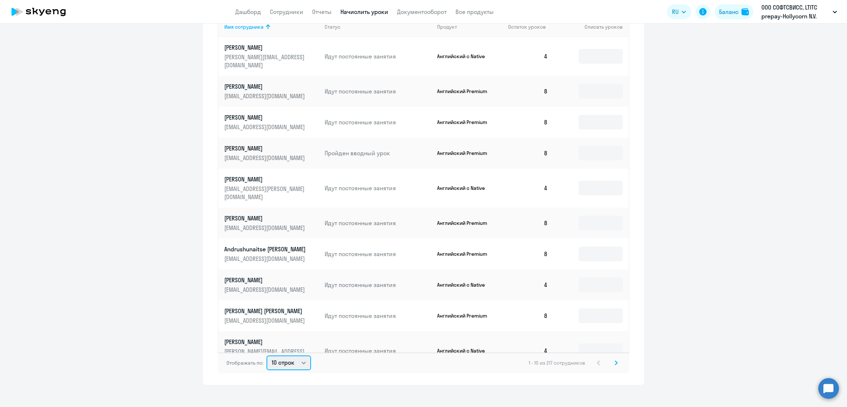
click at [285, 357] on select "10 строк 30 строк 50 строк" at bounding box center [289, 362] width 44 height 15
select select "50"
click at [267, 355] on select "10 строк 30 строк 50 строк" at bounding box center [289, 362] width 44 height 15
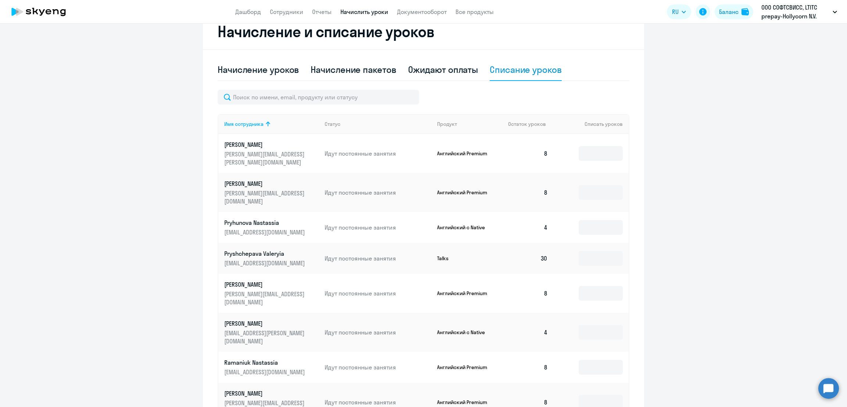
scroll to position [85, 0]
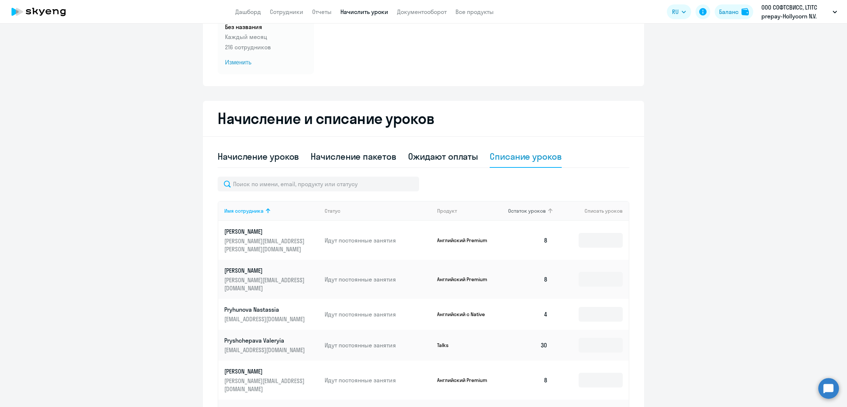
click at [532, 208] on span "Остаток уроков" at bounding box center [527, 210] width 38 height 7
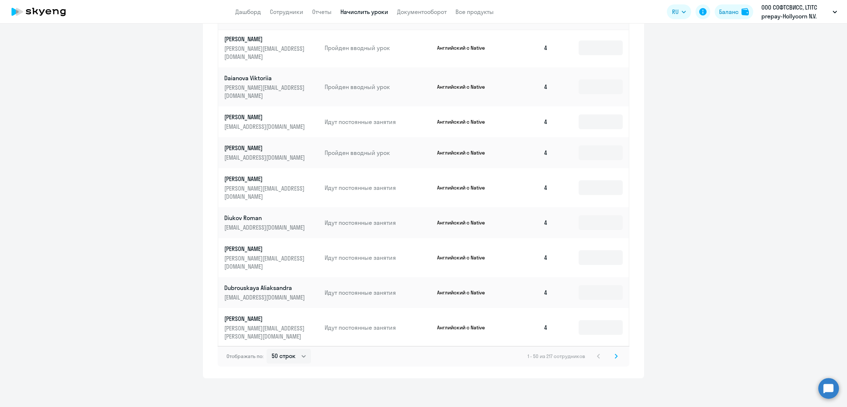
scroll to position [0, 0]
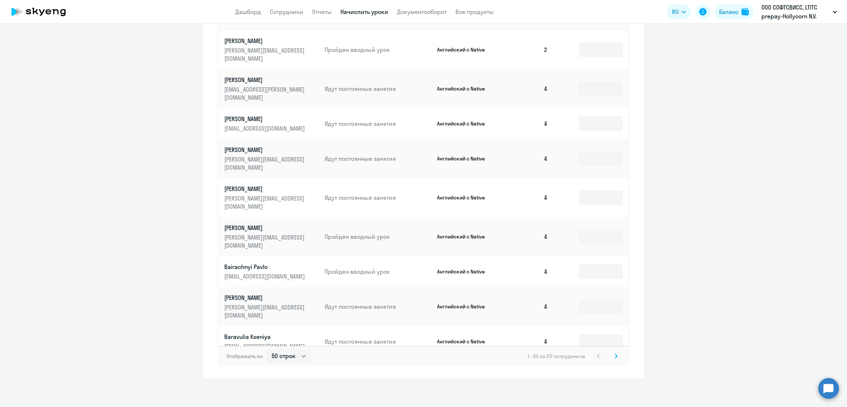
click at [614, 353] on svg-icon at bounding box center [616, 355] width 9 height 9
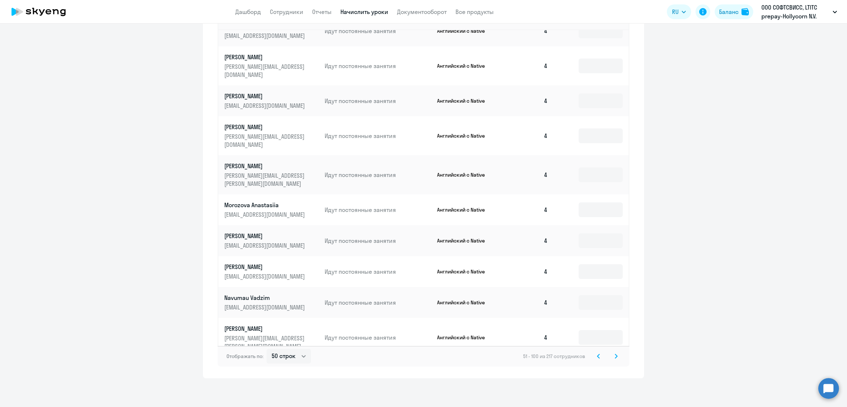
scroll to position [1228, 0]
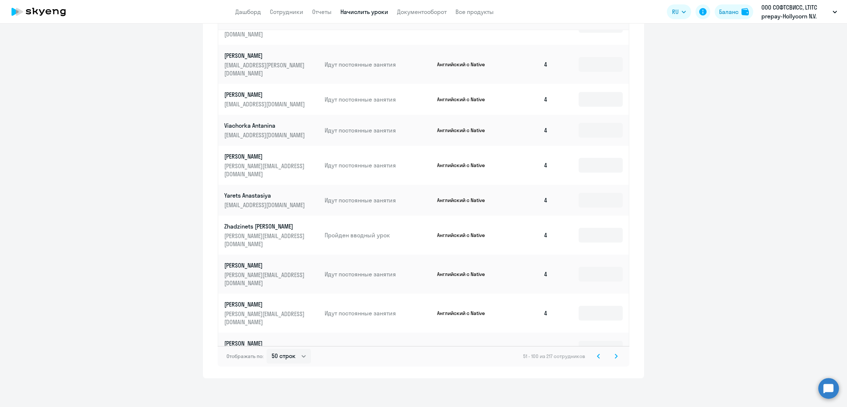
click at [615, 354] on icon at bounding box center [616, 356] width 2 height 4
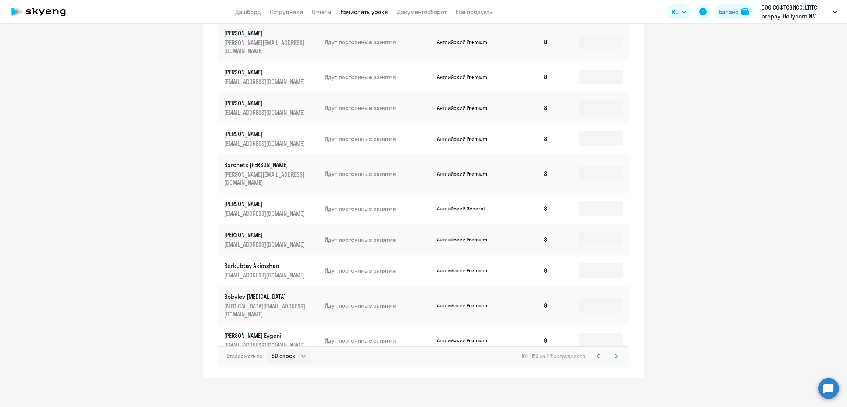
scroll to position [0, 0]
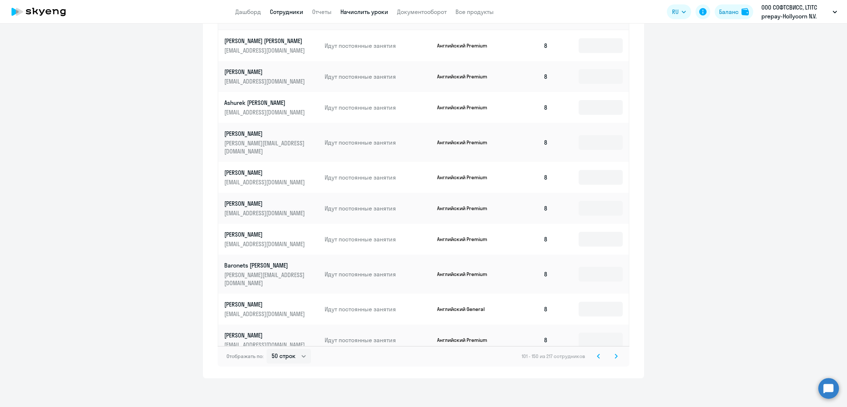
click at [288, 14] on link "Сотрудники" at bounding box center [286, 11] width 33 height 7
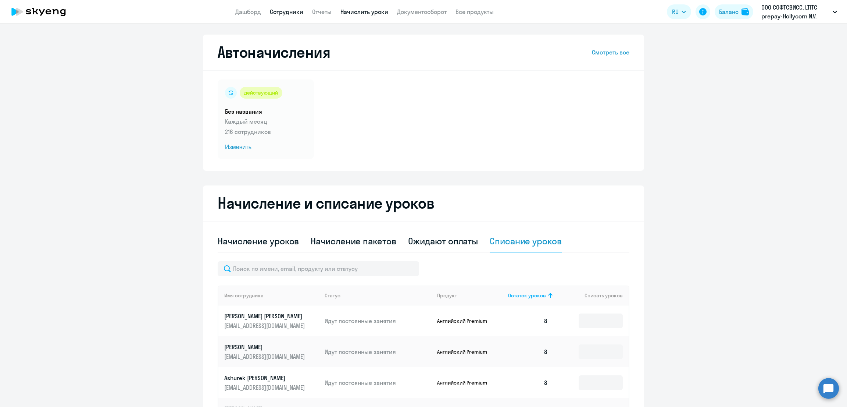
select select "30"
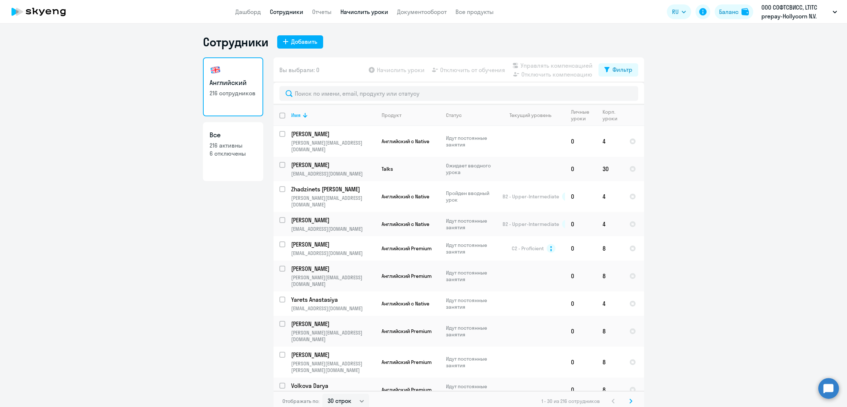
click at [375, 11] on link "Начислить уроки" at bounding box center [364, 11] width 48 height 7
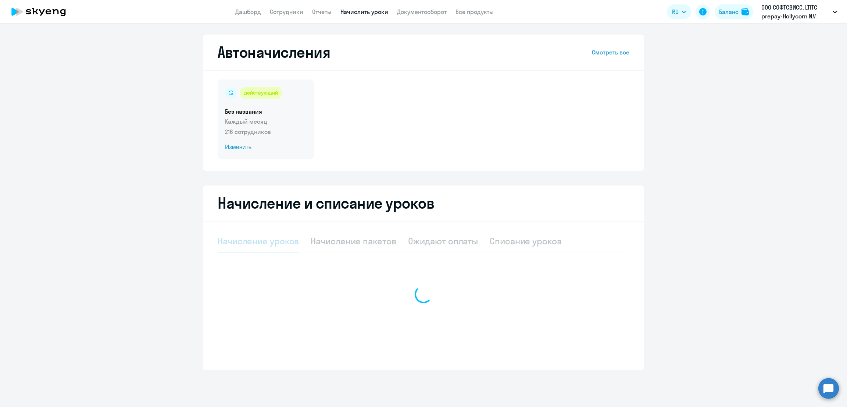
select select "10"
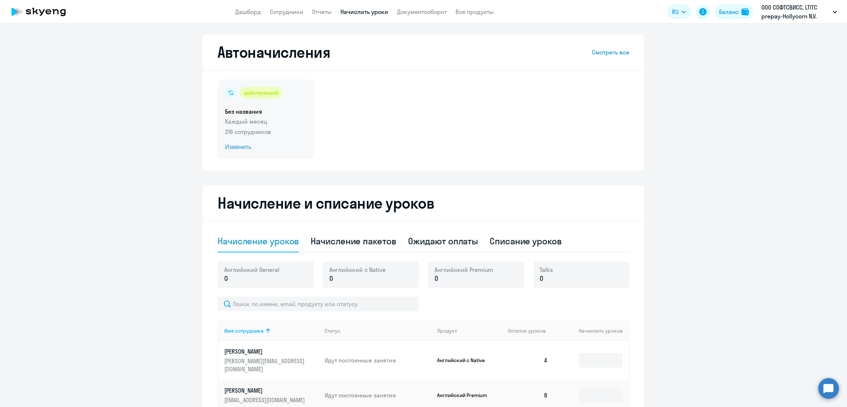
click at [295, 125] on div "действующий Без названия Каждый месяц 216 сотрудников Изменить" at bounding box center [266, 118] width 96 height 79
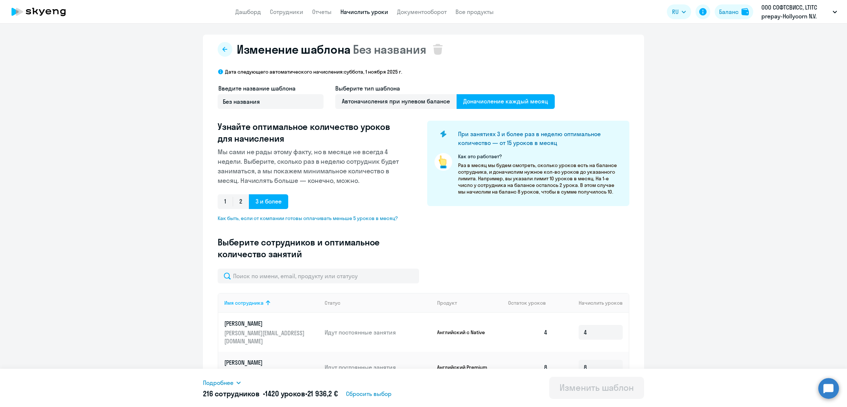
scroll to position [276, 0]
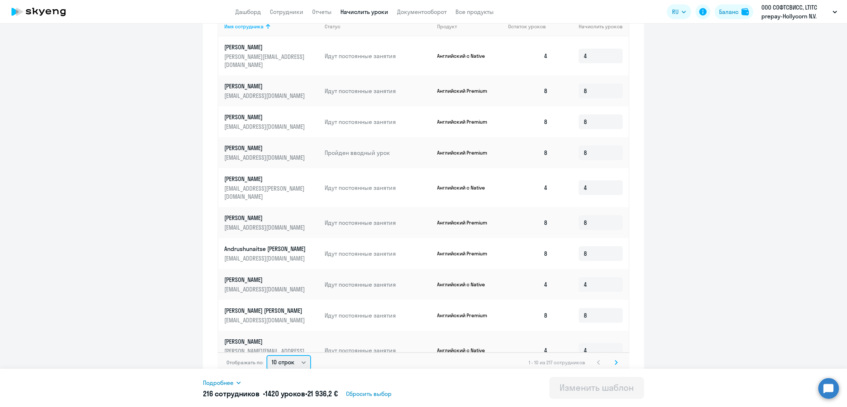
click at [283, 356] on select "10 строк 30 строк 50 строк" at bounding box center [289, 362] width 44 height 15
select select "50"
click at [267, 355] on select "10 строк 30 строк 50 строк" at bounding box center [289, 362] width 44 height 15
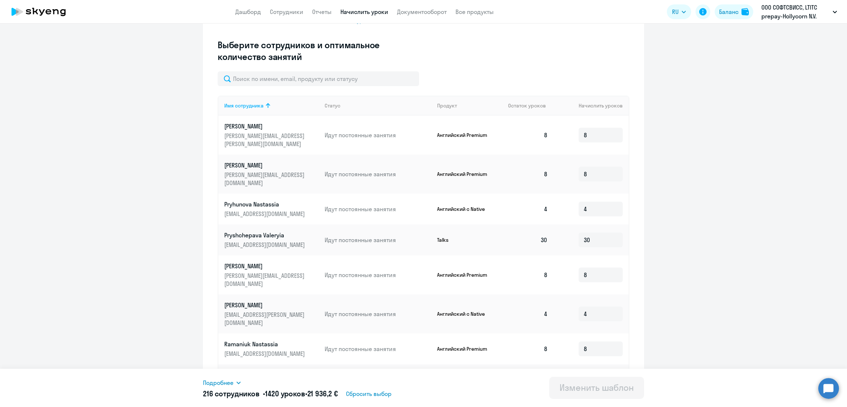
scroll to position [184, 0]
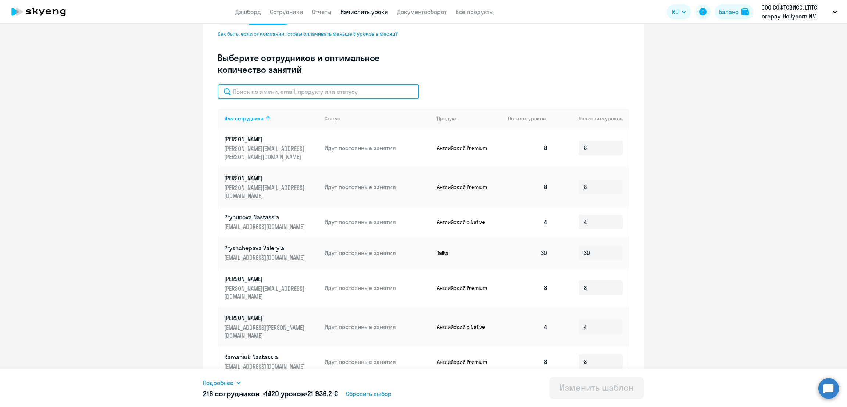
click at [272, 92] on input "text" at bounding box center [318, 91] width 201 height 15
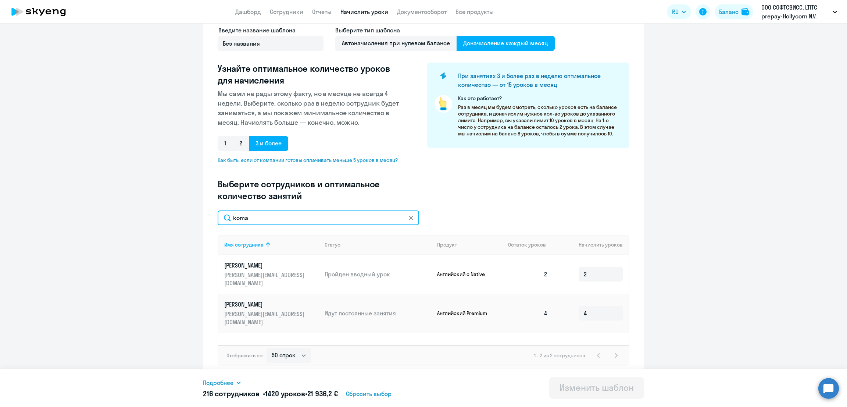
scroll to position [58, 0]
type input "koma"
